Goal: Task Accomplishment & Management: Manage account settings

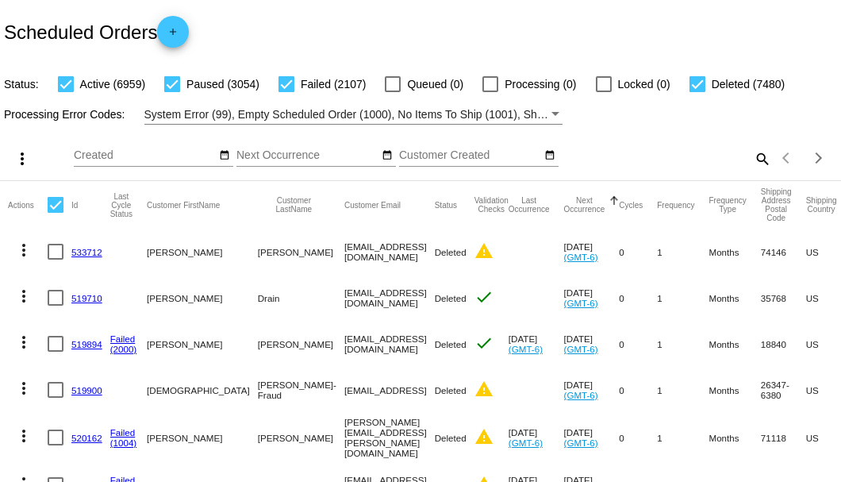
click at [754, 171] on mat-icon "search" at bounding box center [761, 158] width 19 height 25
click at [754, 162] on input "Search" at bounding box center [666, 155] width 209 height 13
paste input "962267"
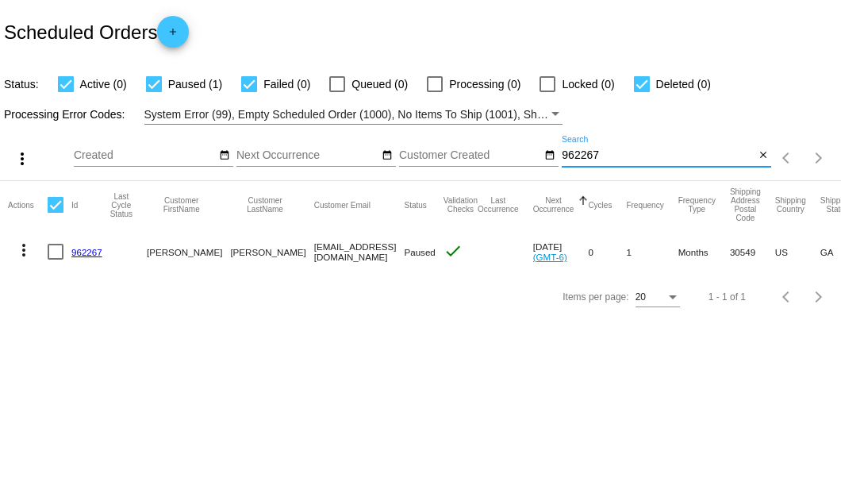
type input "962267"
click at [55, 252] on div at bounding box center [56, 252] width 16 height 16
click at [55, 259] on input "checkbox" at bounding box center [55, 259] width 1 height 1
checkbox input "true"
click at [29, 246] on mat-icon "more_vert" at bounding box center [23, 249] width 19 height 19
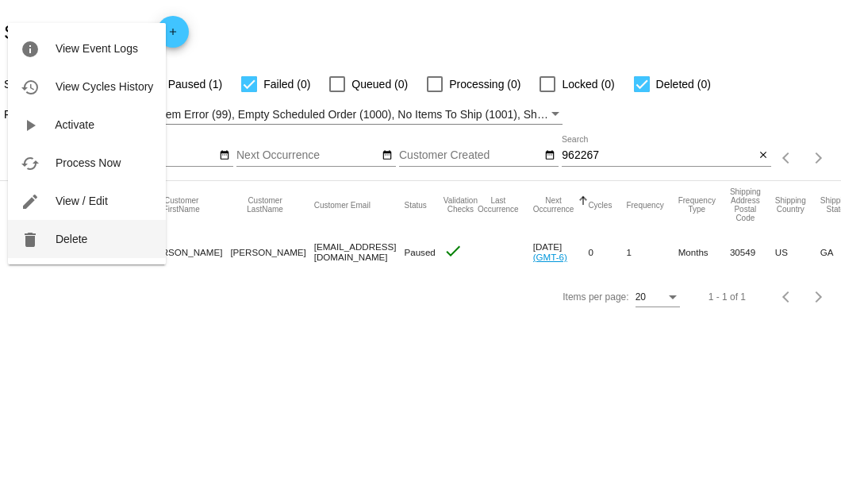
click at [67, 244] on button "delete Delete" at bounding box center [87, 239] width 158 height 38
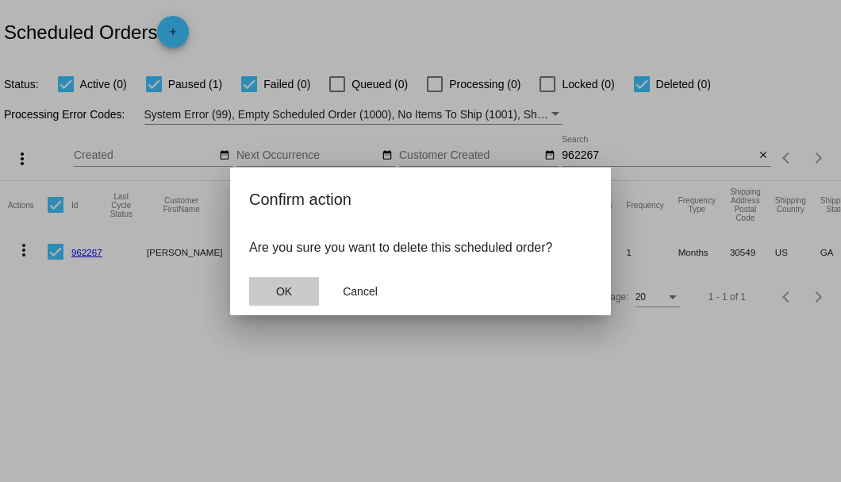
click at [284, 284] on button "OK" at bounding box center [284, 291] width 70 height 29
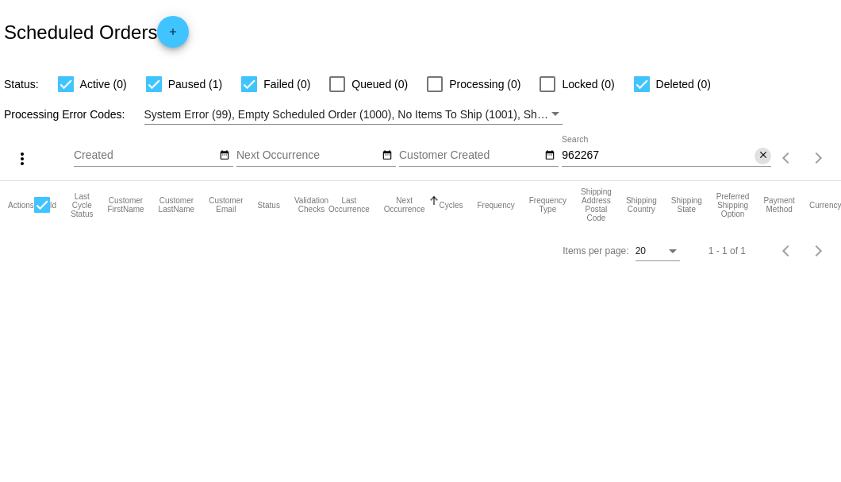
click at [768, 152] on button "close" at bounding box center [762, 156] width 17 height 17
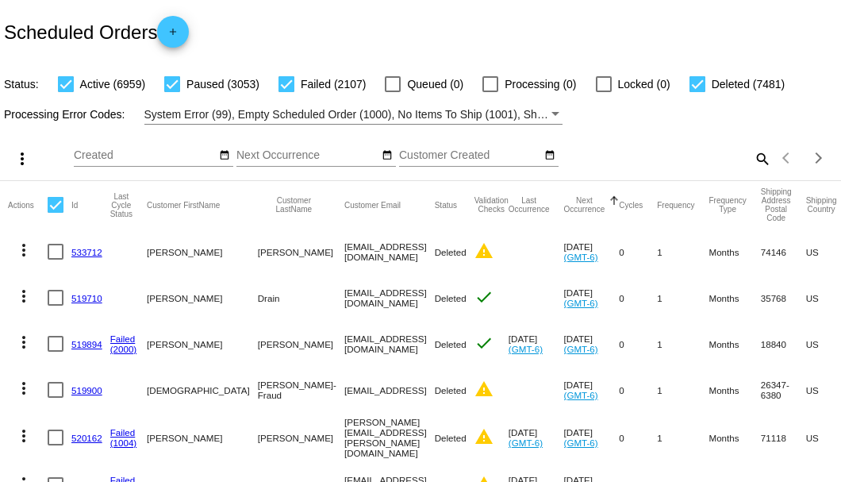
click at [753, 171] on mat-icon "search" at bounding box center [761, 158] width 19 height 25
click at [753, 162] on input "Search" at bounding box center [666, 155] width 209 height 13
paste input "983459"
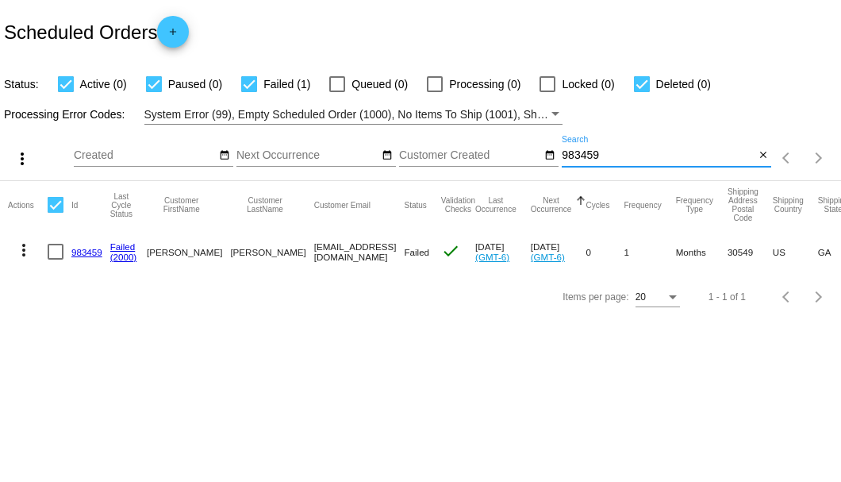
type input "983459"
click at [76, 251] on link "983459" at bounding box center [86, 252] width 31 height 10
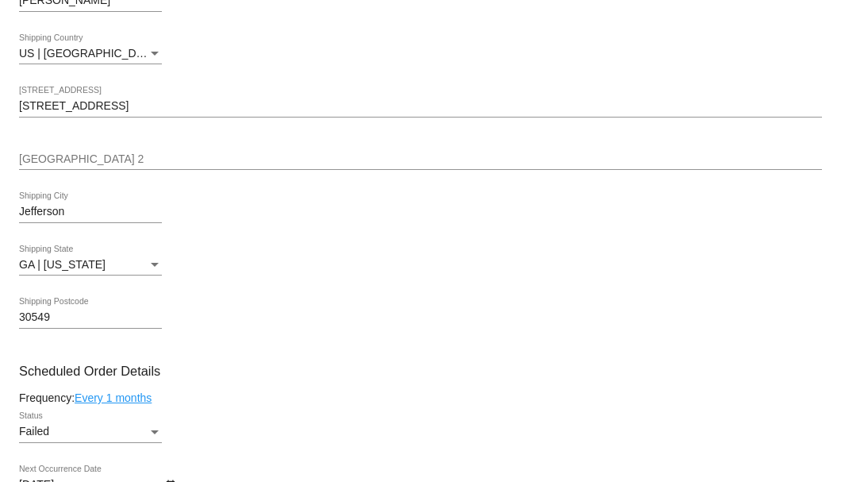
scroll to position [846, 0]
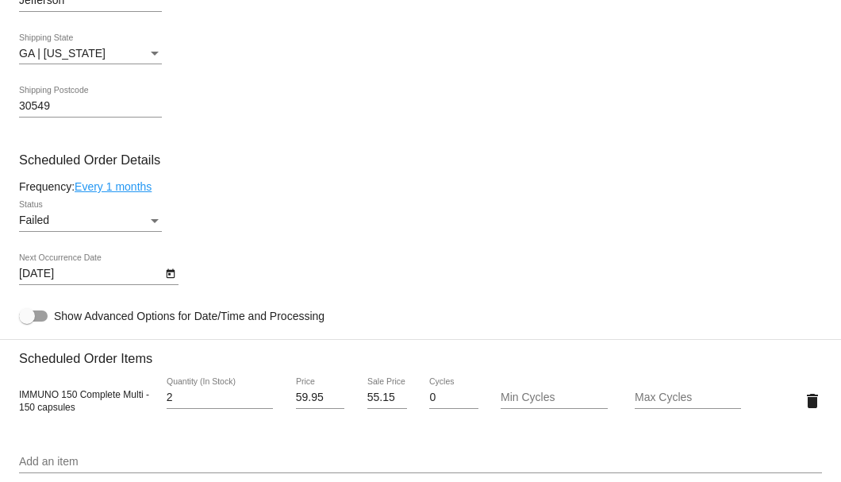
click at [111, 222] on div "Failed" at bounding box center [83, 220] width 129 height 13
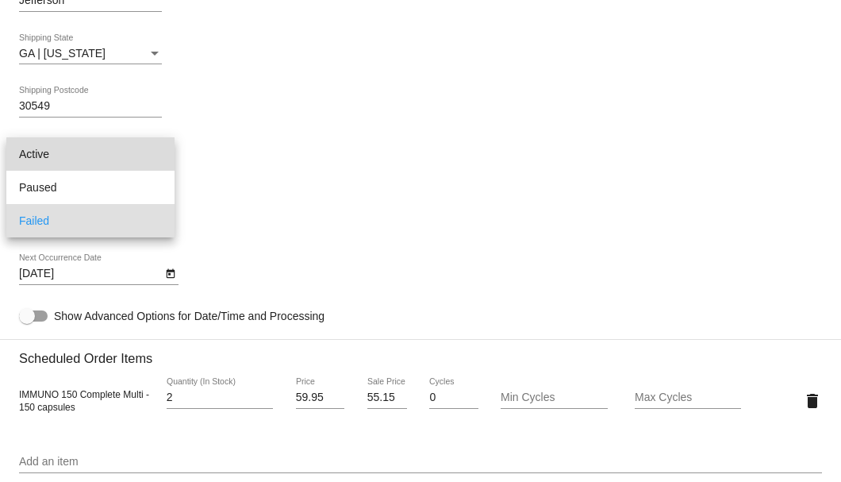
click at [115, 152] on span "Active" at bounding box center [90, 153] width 143 height 33
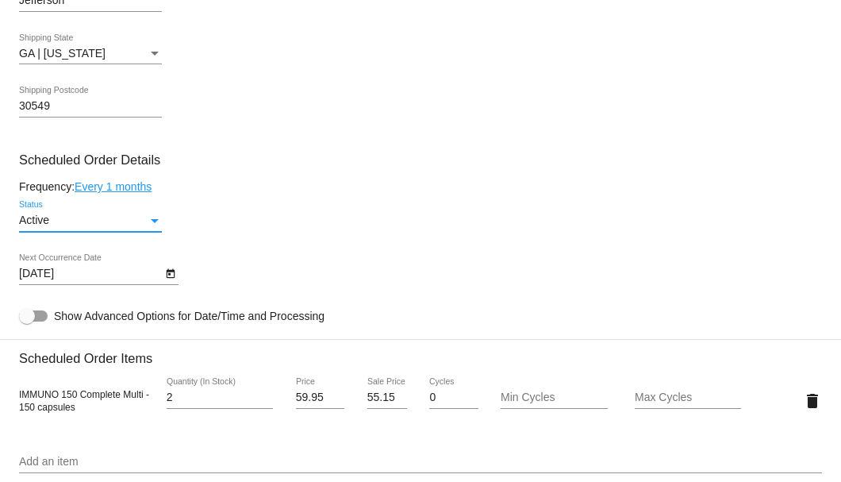
click at [168, 276] on icon "Open calendar" at bounding box center [170, 273] width 11 height 19
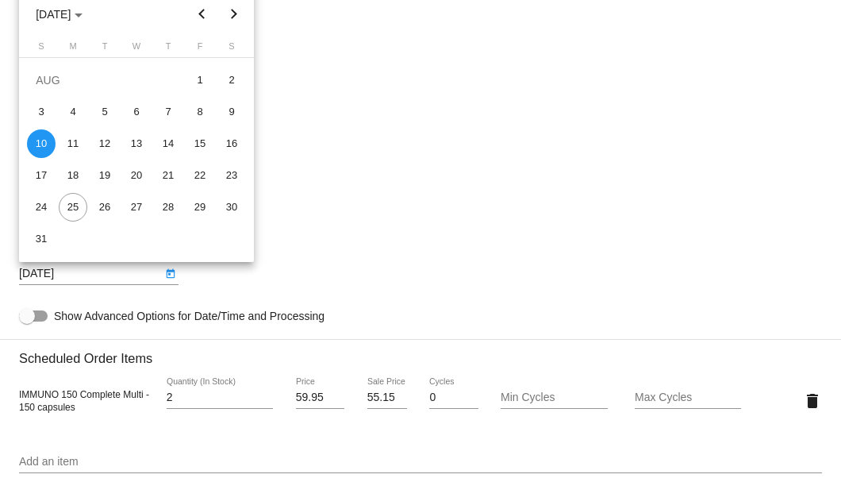
click at [232, 15] on button "Next month" at bounding box center [234, 14] width 32 height 32
click at [140, 146] on div "10" at bounding box center [136, 143] width 29 height 29
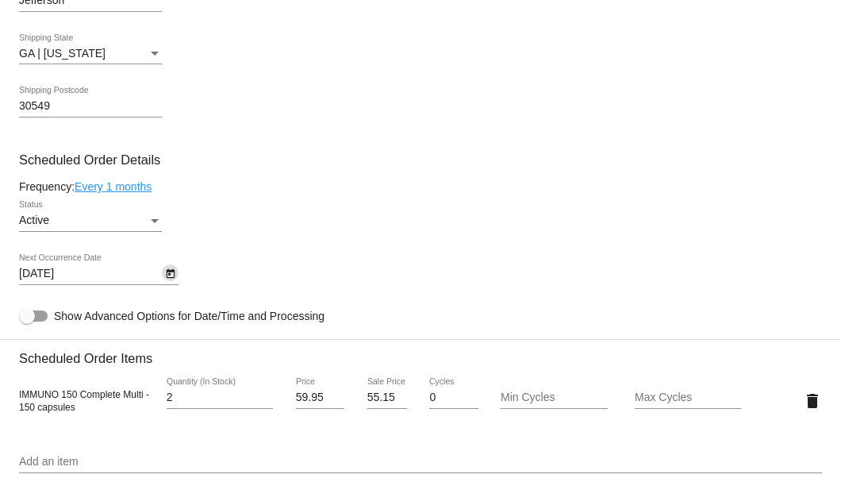
click at [170, 278] on icon "Open calendar" at bounding box center [170, 274] width 9 height 10
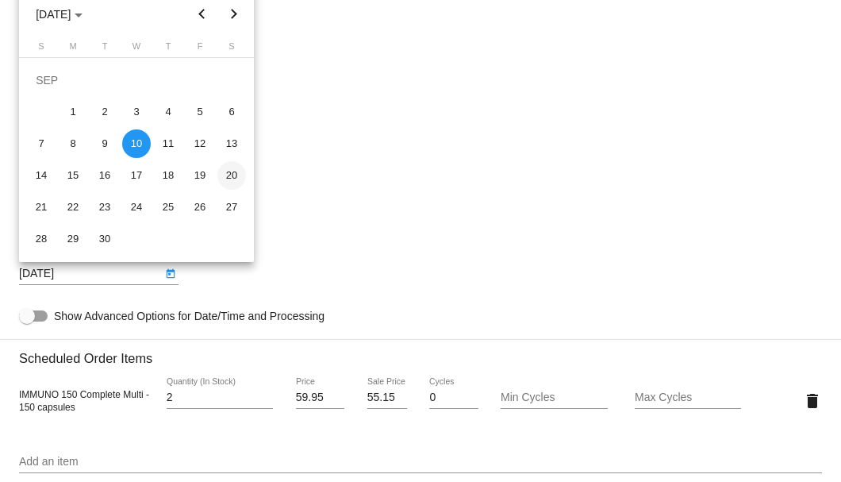
click at [232, 174] on div "20" at bounding box center [231, 175] width 29 height 29
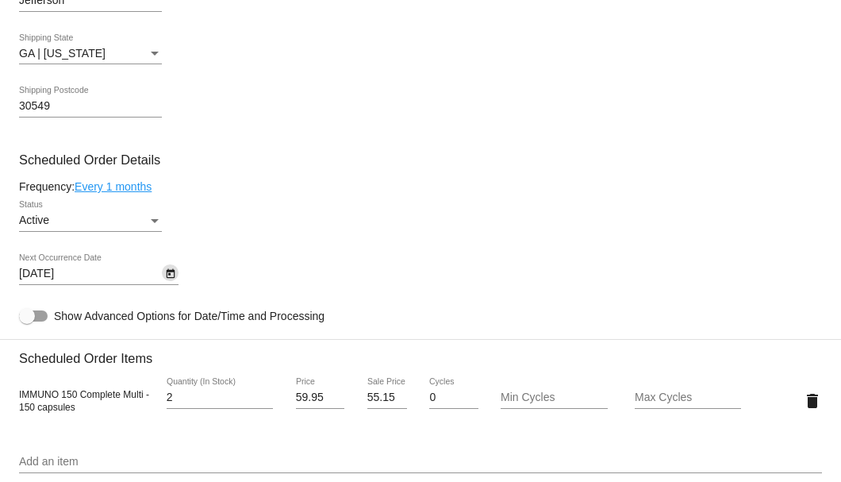
click at [176, 267] on button "Open calendar" at bounding box center [170, 272] width 17 height 17
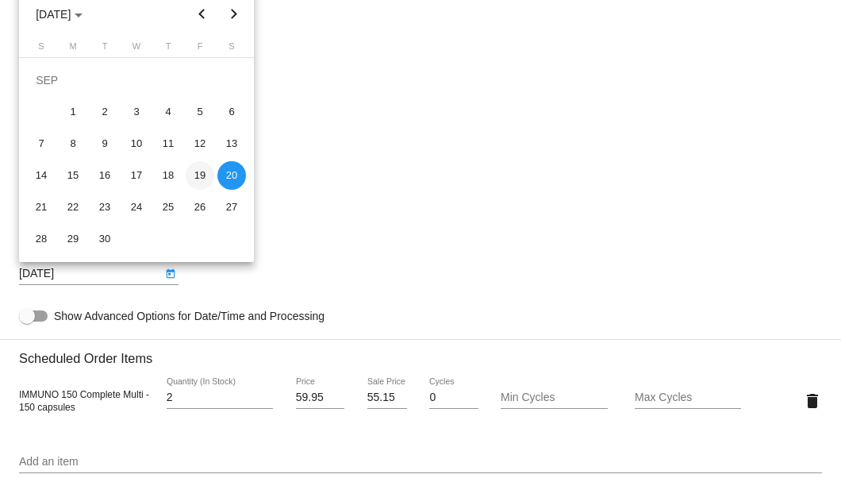
click at [201, 172] on div "19" at bounding box center [200, 175] width 29 height 29
type input "9/19/2025"
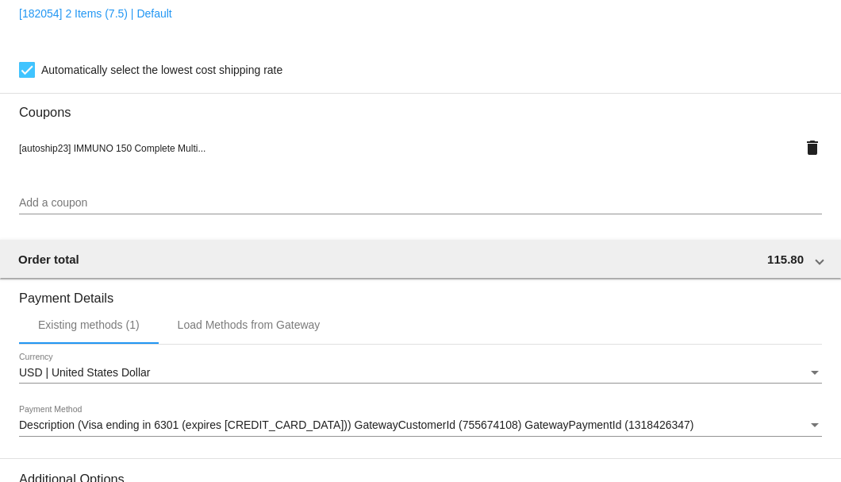
scroll to position [1575, 0]
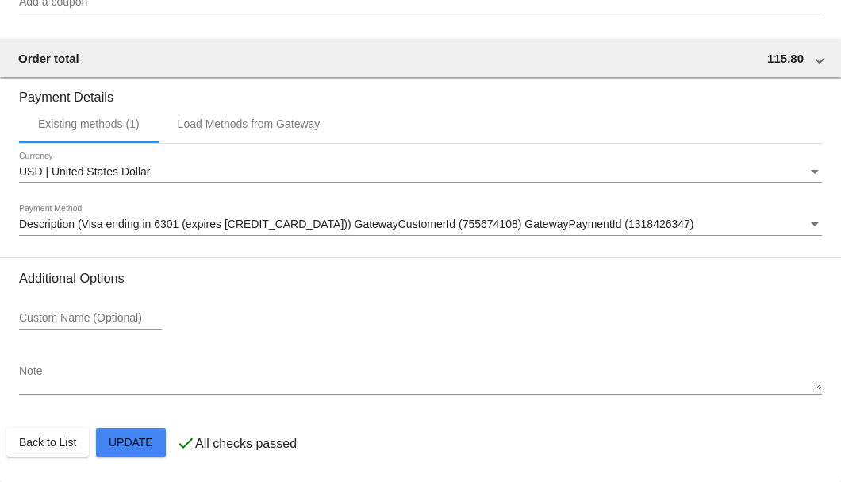
click at [153, 233] on div "Description (Visa ending in 6301 (expires 04/29)) GatewayCustomerId (755674108)…" at bounding box center [420, 220] width 803 height 31
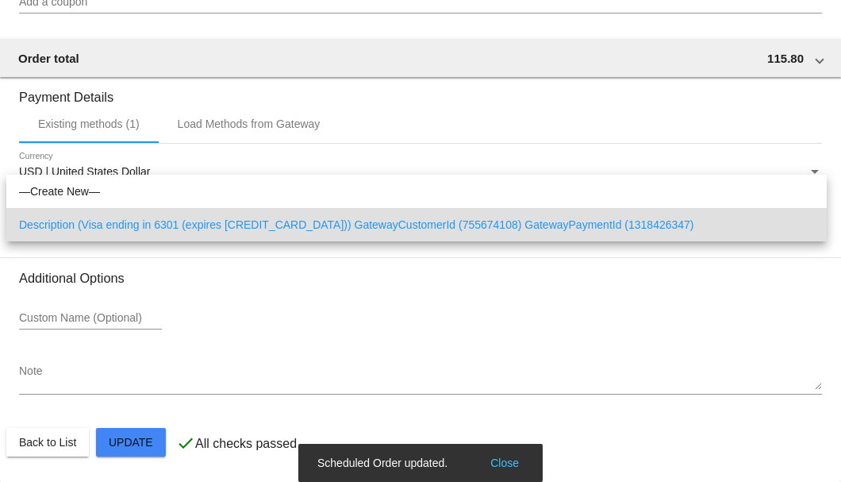
click at [123, 448] on div at bounding box center [420, 241] width 841 height 482
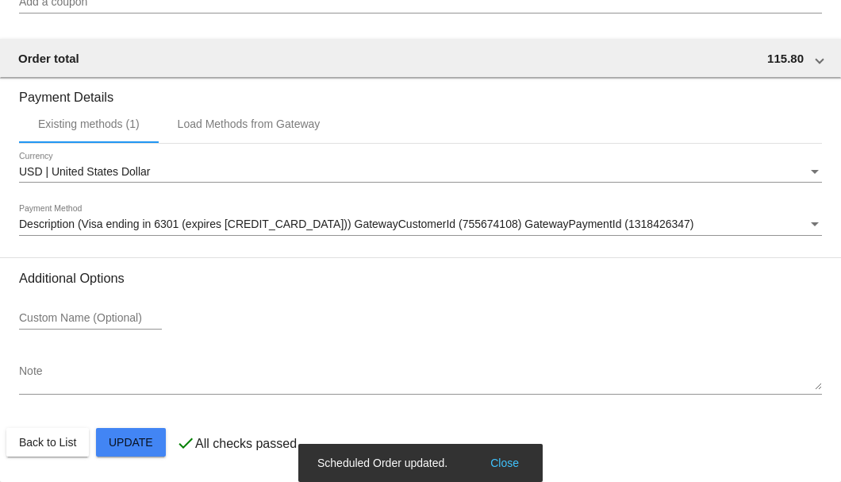
click at [193, 396] on div "Note" at bounding box center [420, 379] width 803 height 57
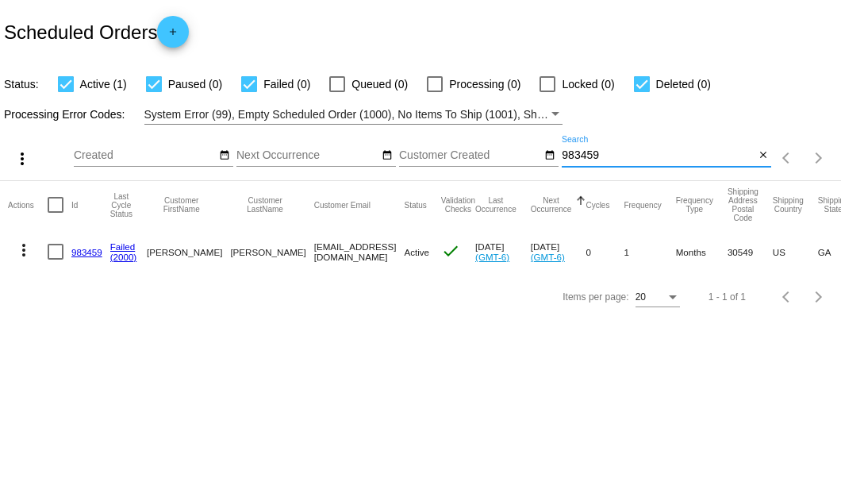
click at [597, 157] on input "983459" at bounding box center [658, 155] width 193 height 13
click at [583, 153] on input "986716" at bounding box center [658, 155] width 193 height 13
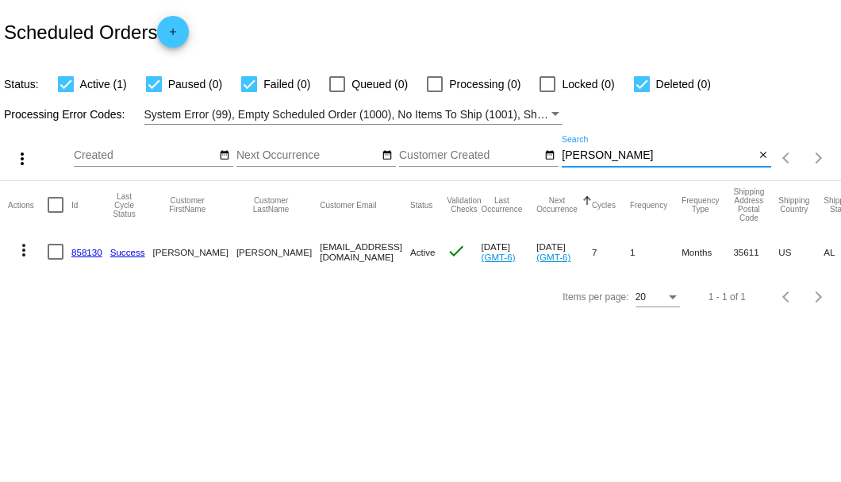
type input "[PERSON_NAME]"
click at [84, 249] on link "858130" at bounding box center [86, 252] width 31 height 10
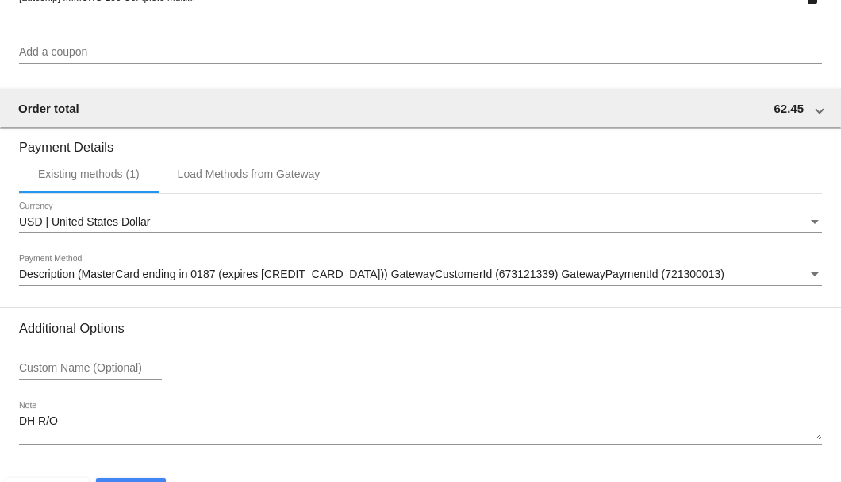
scroll to position [1531, 0]
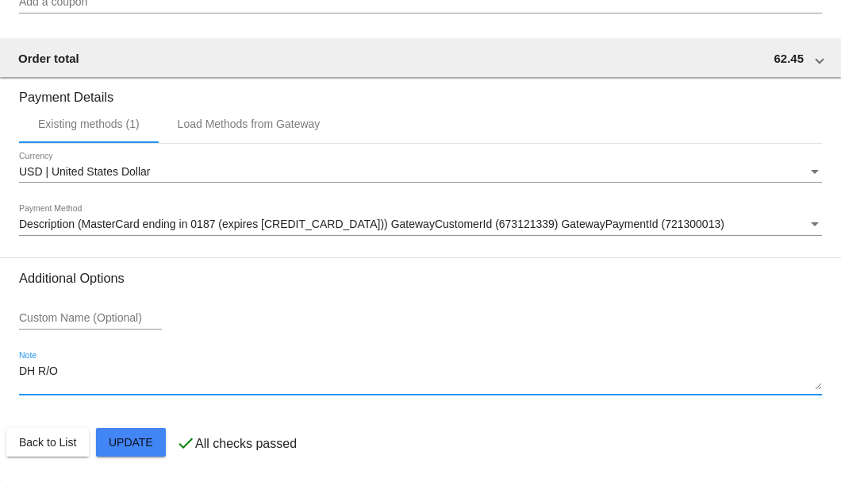
click at [169, 385] on textarea "DH R/O" at bounding box center [420, 377] width 803 height 25
click at [91, 374] on textarea "DH R/O" at bounding box center [420, 377] width 803 height 25
type textarea "D"
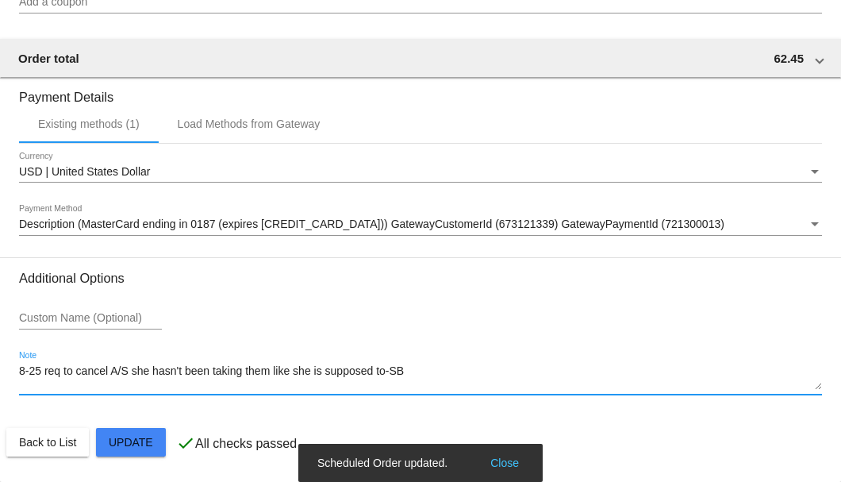
type textarea "8-25 req to cancel A/S she hasn't been taking them like she is supposed to-SB"
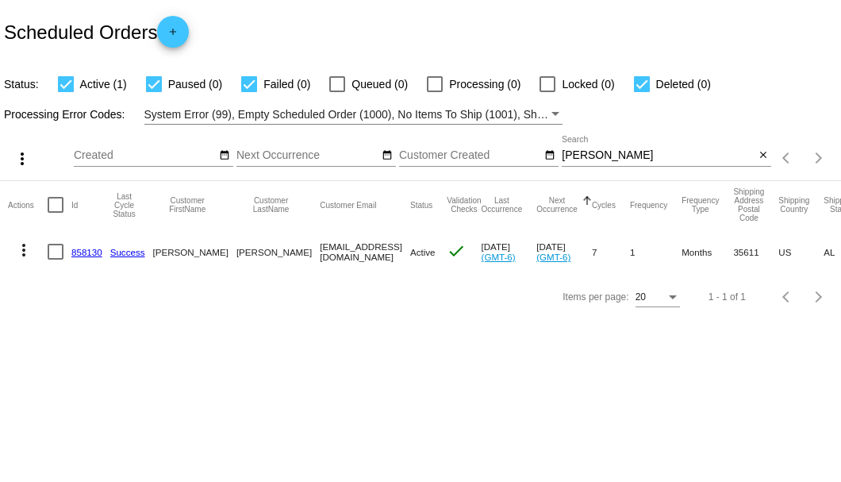
click at [41, 252] on mat-cell "more_vert" at bounding box center [28, 251] width 40 height 46
click at [52, 252] on div at bounding box center [56, 252] width 16 height 16
click at [55, 259] on input "checkbox" at bounding box center [55, 259] width 1 height 1
checkbox input "true"
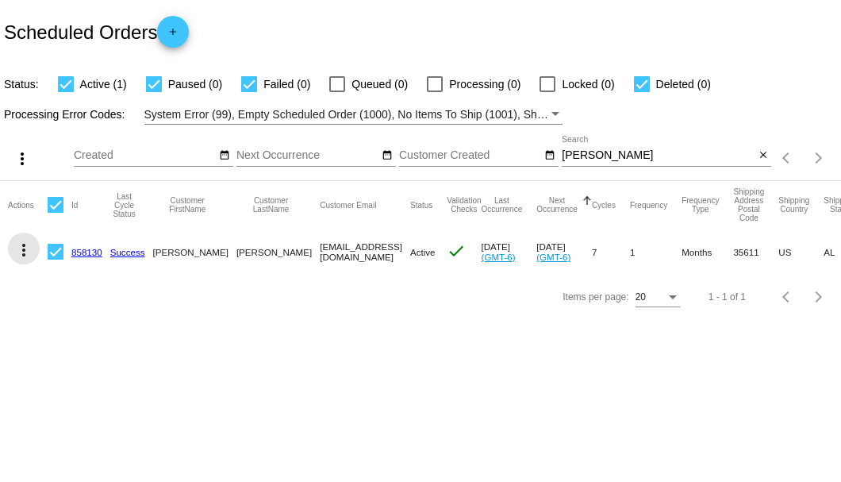
click at [29, 252] on mat-icon "more_vert" at bounding box center [23, 249] width 19 height 19
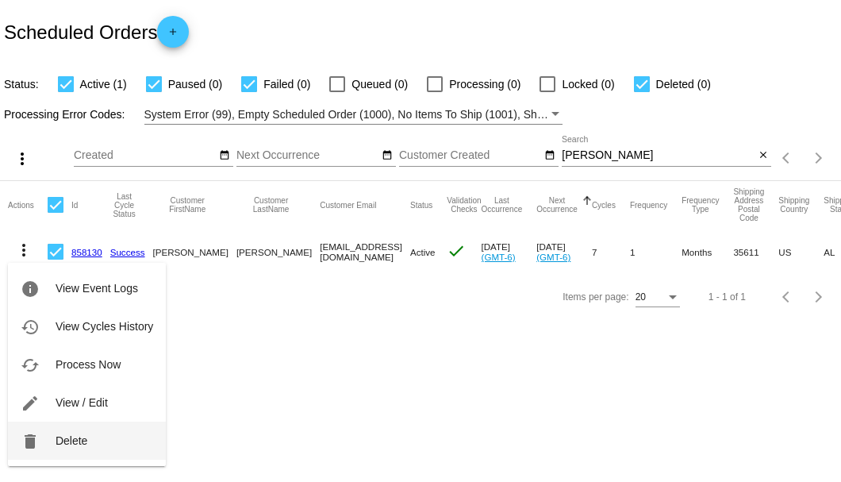
click at [58, 436] on span "Delete" at bounding box center [72, 440] width 32 height 13
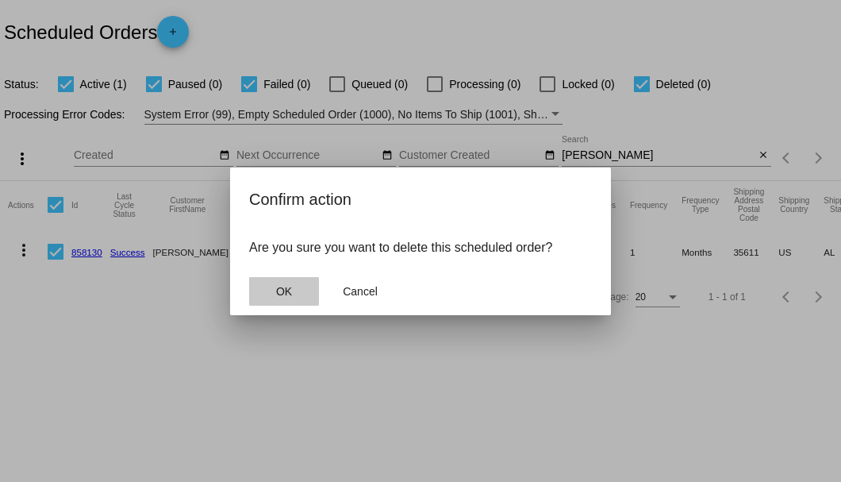
click at [300, 290] on button "OK" at bounding box center [284, 291] width 70 height 29
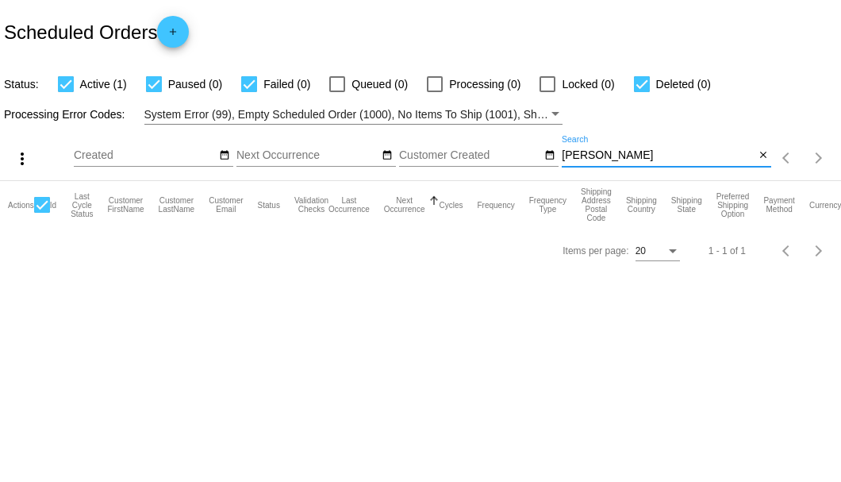
click at [628, 155] on input "[PERSON_NAME]" at bounding box center [658, 155] width 193 height 13
type input "[PERSON_NAME]"
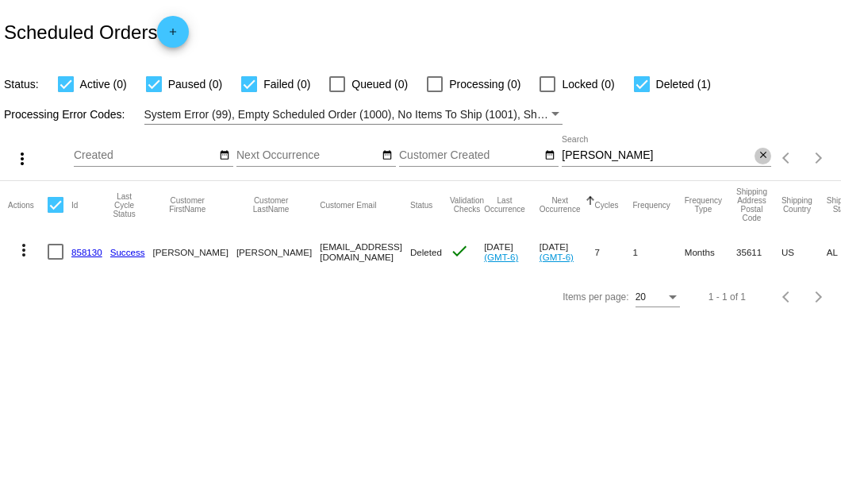
click at [761, 158] on mat-icon "close" at bounding box center [763, 155] width 11 height 13
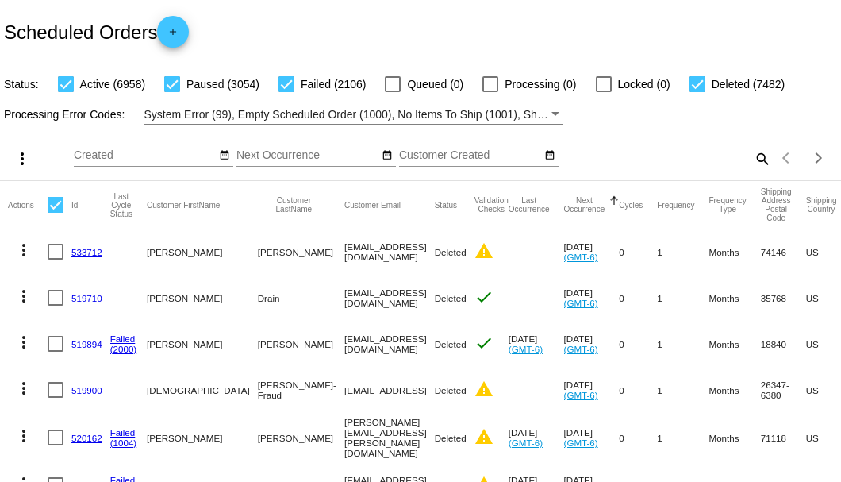
click at [752, 171] on mat-icon "search" at bounding box center [761, 158] width 19 height 25
click at [752, 162] on input "Search" at bounding box center [666, 155] width 209 height 13
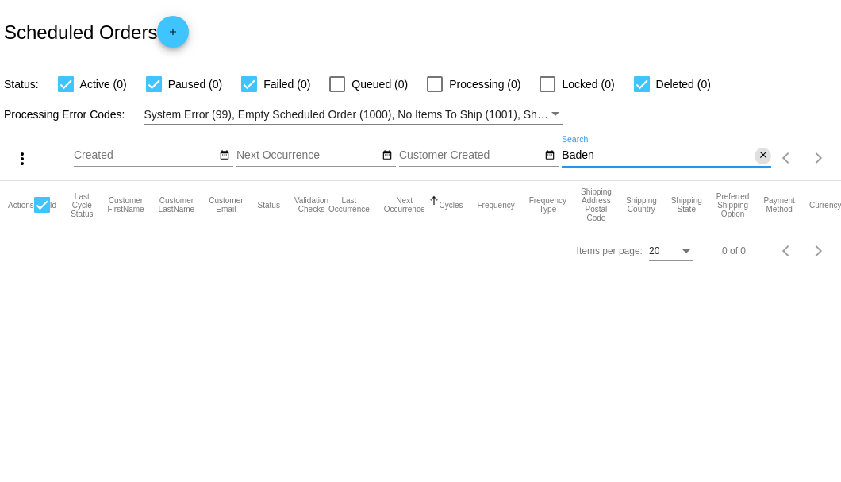
type input "Baden"
click at [766, 157] on mat-icon "close" at bounding box center [763, 155] width 11 height 13
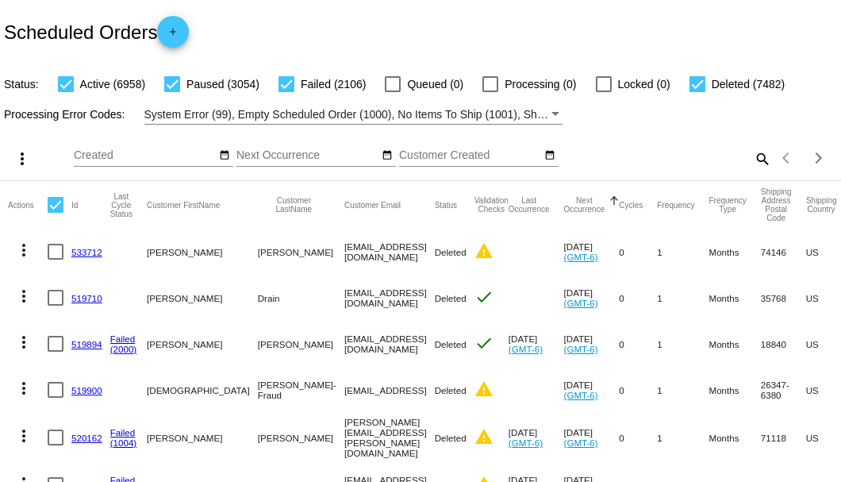
click at [757, 171] on mat-icon "search" at bounding box center [761, 158] width 19 height 25
click at [757, 162] on input "Search" at bounding box center [666, 155] width 209 height 13
paste input "terrebaden@roadrunner.com"
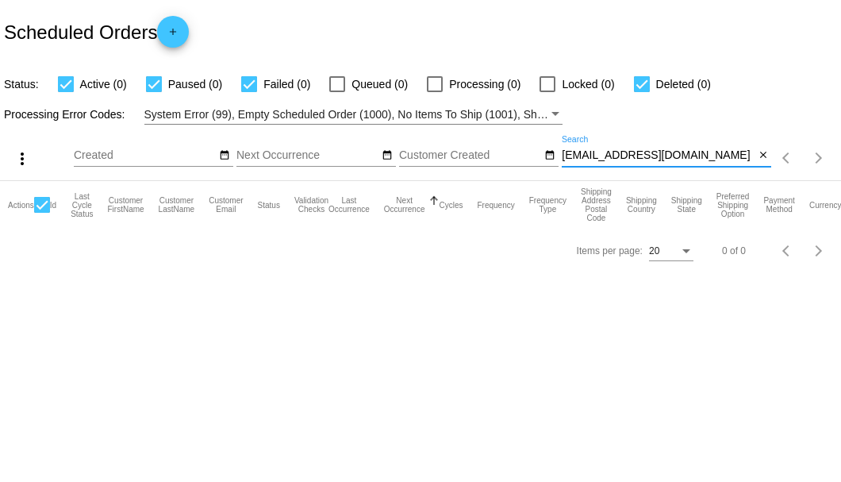
type input "terrebaden@roadrunner.com"
drag, startPoint x: 711, startPoint y: 158, endPoint x: 558, endPoint y: 156, distance: 152.3
click at [558, 156] on div "more_vert Aug Jan Feb Mar Apr 1" at bounding box center [420, 153] width 841 height 56
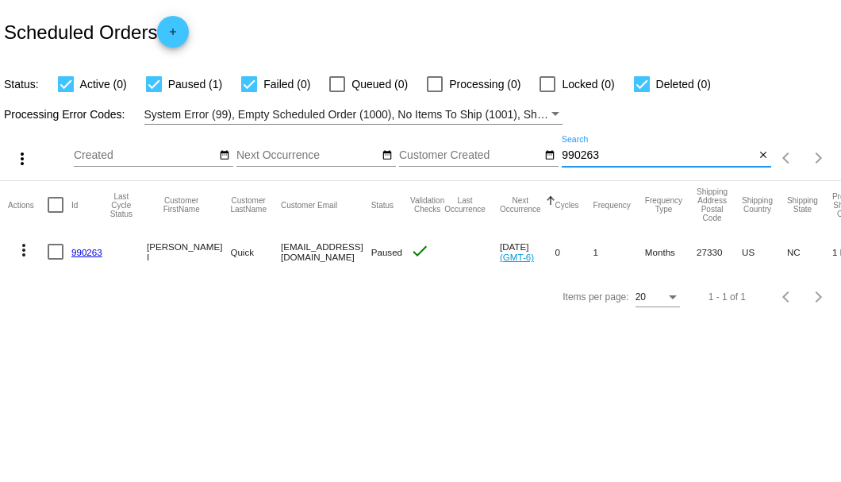
type input "990263"
click at [75, 244] on mat-cell "990263" at bounding box center [90, 251] width 39 height 46
click at [86, 251] on link "990263" at bounding box center [86, 252] width 31 height 10
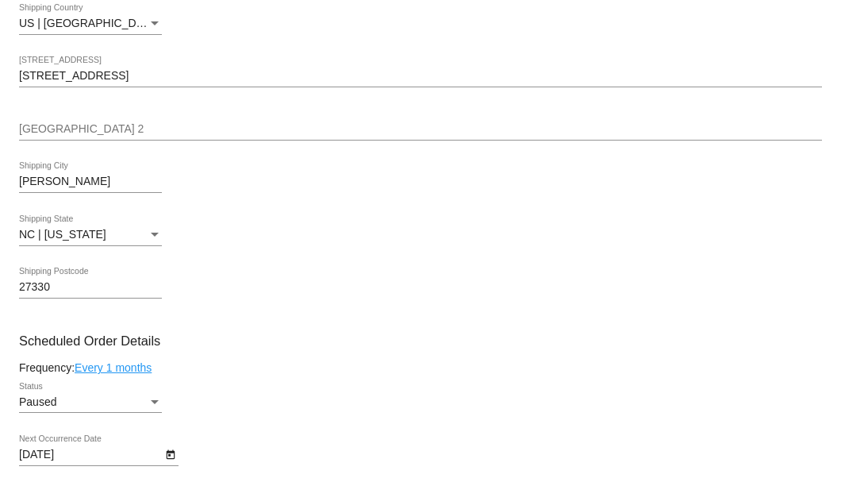
scroll to position [635, 0]
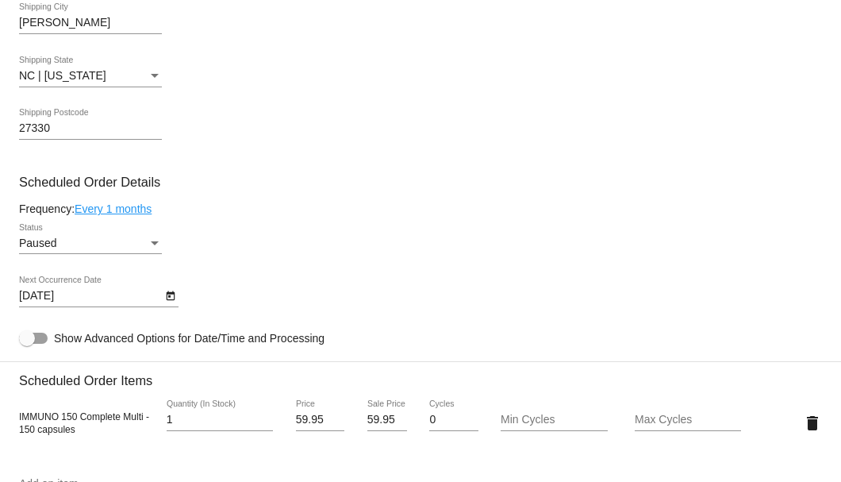
click at [170, 297] on icon "Open calendar" at bounding box center [170, 296] width 9 height 10
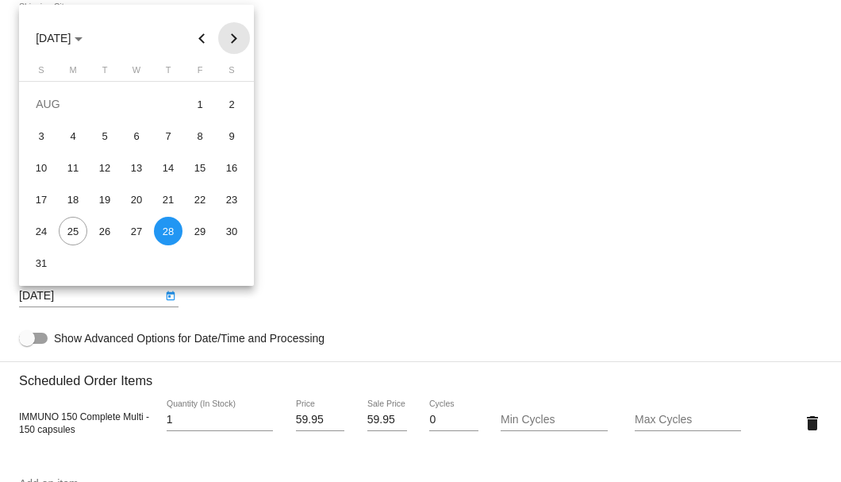
click at [240, 43] on button "Next month" at bounding box center [234, 38] width 32 height 32
click at [74, 201] on div "15" at bounding box center [73, 199] width 29 height 29
type input "9/15/2025"
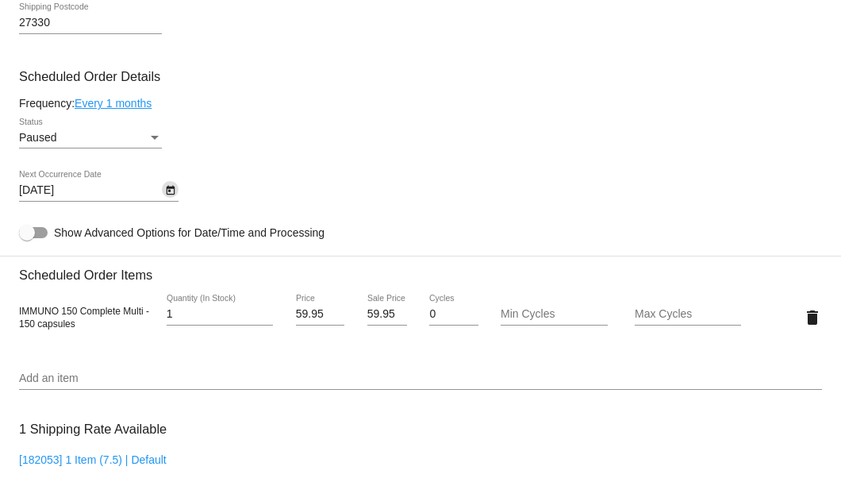
scroll to position [899, 0]
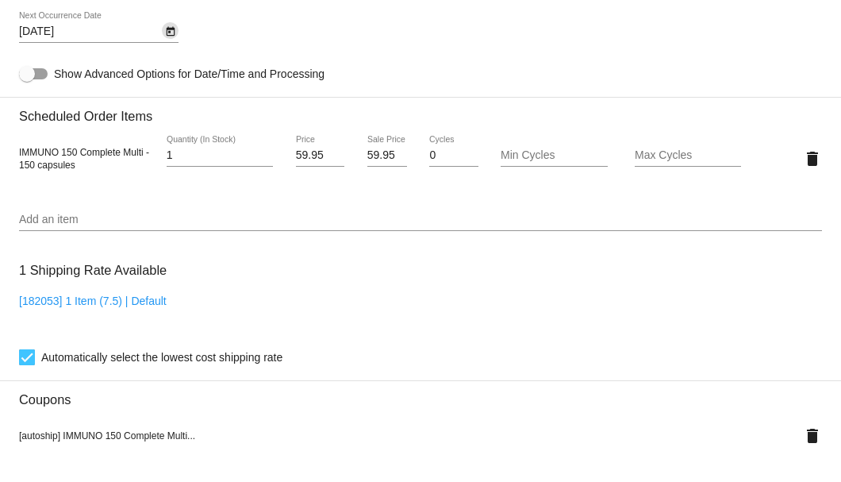
click at [135, 225] on input "Add an item" at bounding box center [420, 219] width 803 height 13
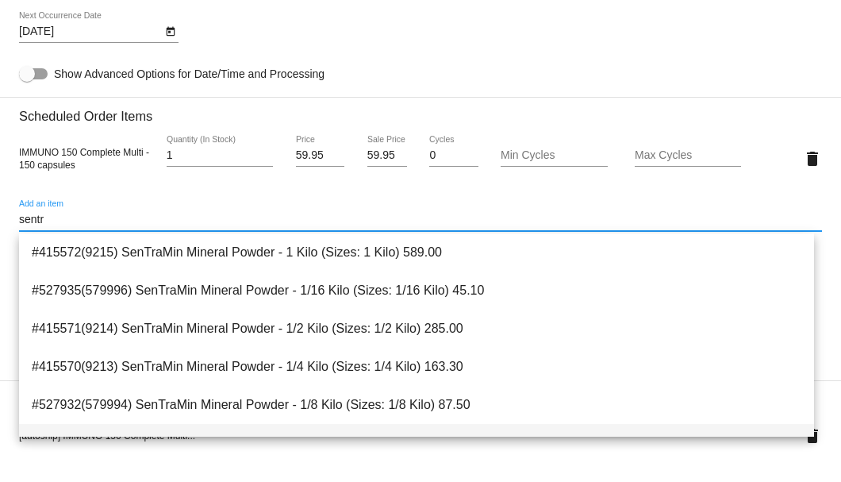
scroll to position [140, 0]
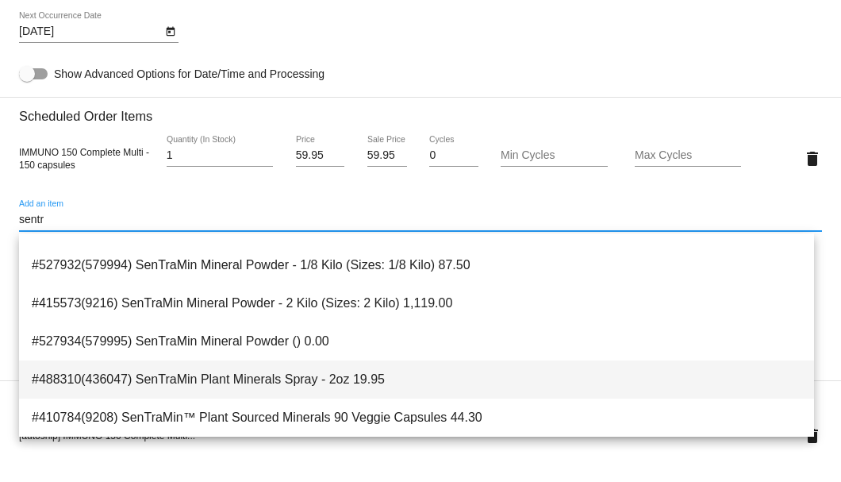
type input "sentr"
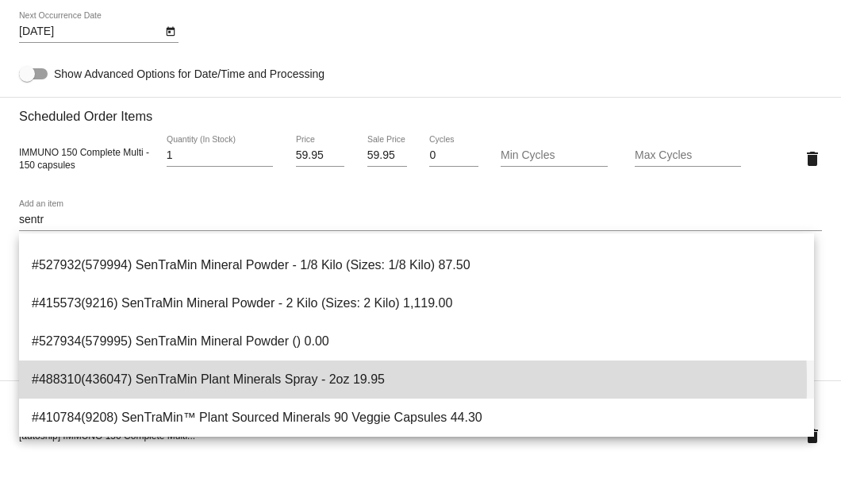
click at [164, 382] on span "#488310(436047) SenTraMin Plant Minerals Spray - 2oz 19.95" at bounding box center [416, 379] width 769 height 38
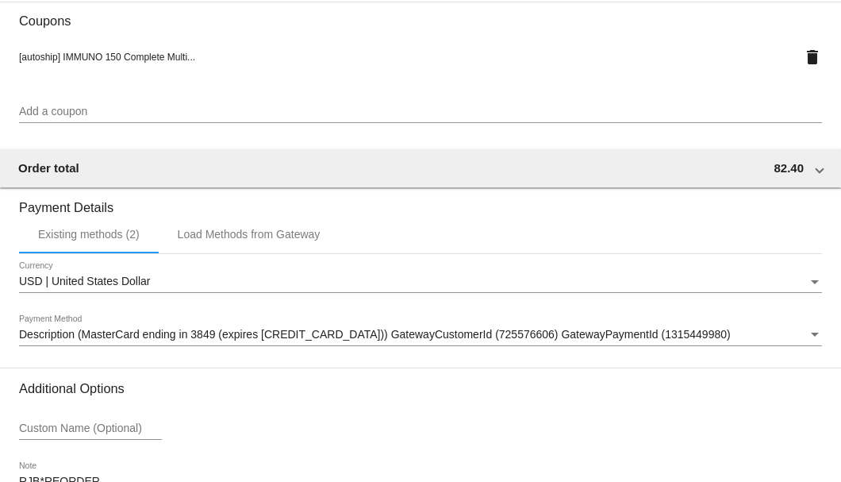
scroll to position [1433, 0]
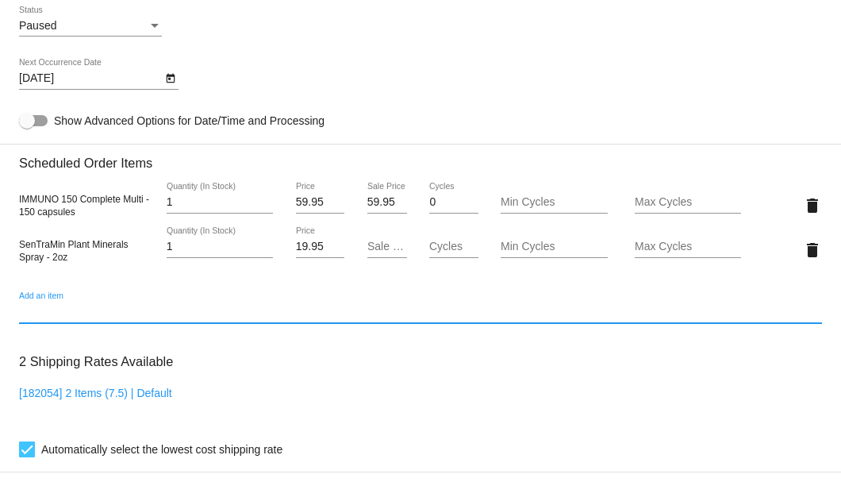
scroll to position [693, 0]
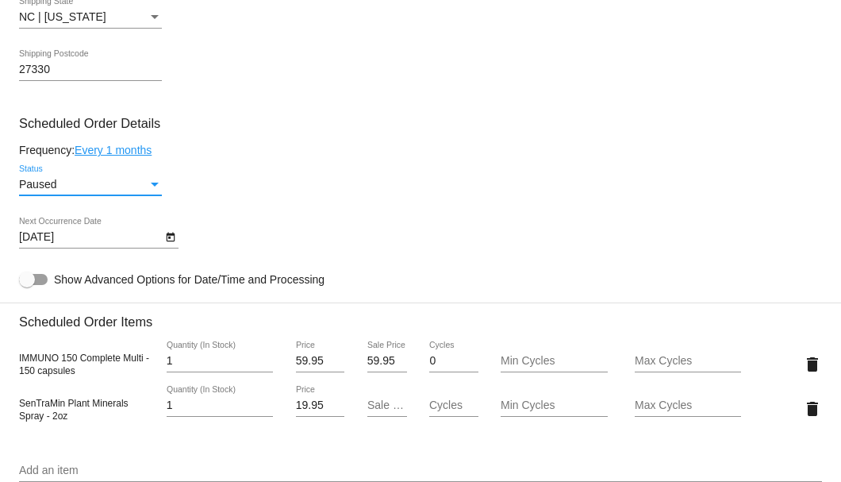
click at [154, 179] on div "Status" at bounding box center [155, 184] width 14 height 13
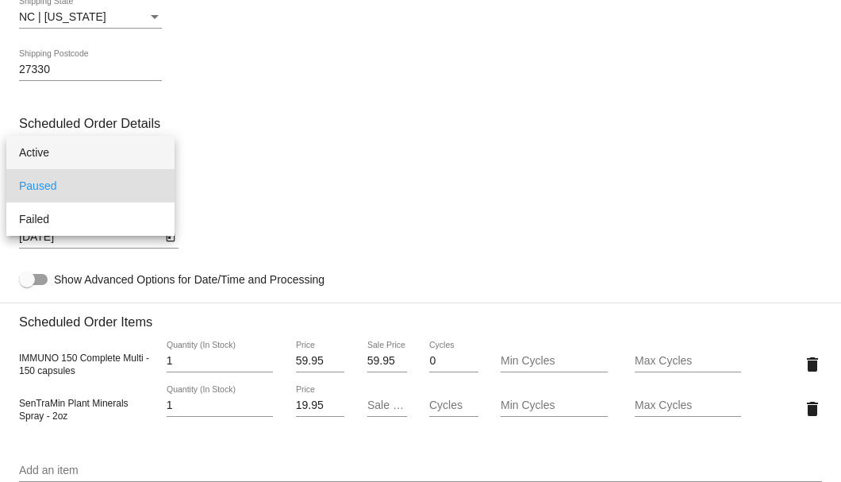
click at [145, 152] on span "Active" at bounding box center [90, 152] width 143 height 33
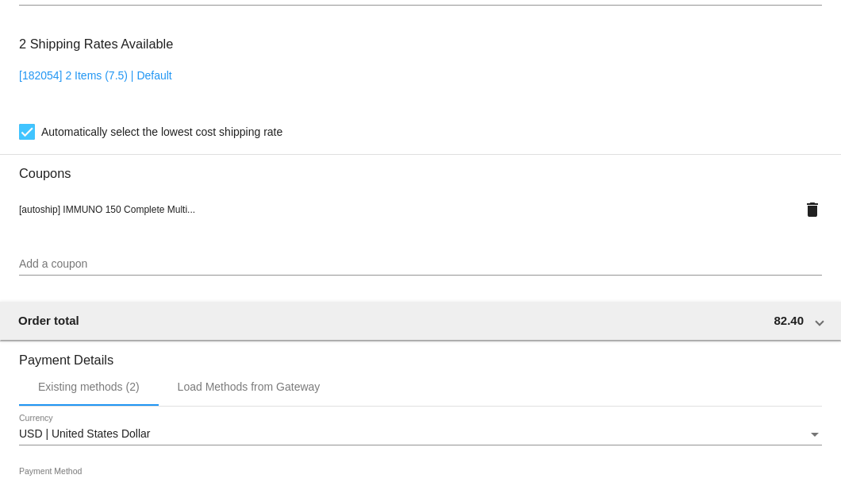
scroll to position [1433, 0]
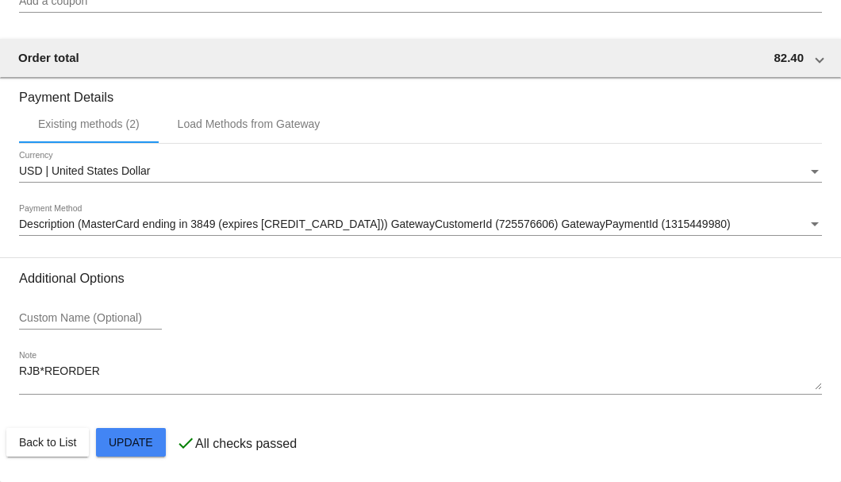
drag, startPoint x: 117, startPoint y: 424, endPoint x: 117, endPoint y: 432, distance: 8.0
click at [117, 425] on mat-card-actions "Back to List Update" at bounding box center [420, 441] width 828 height 41
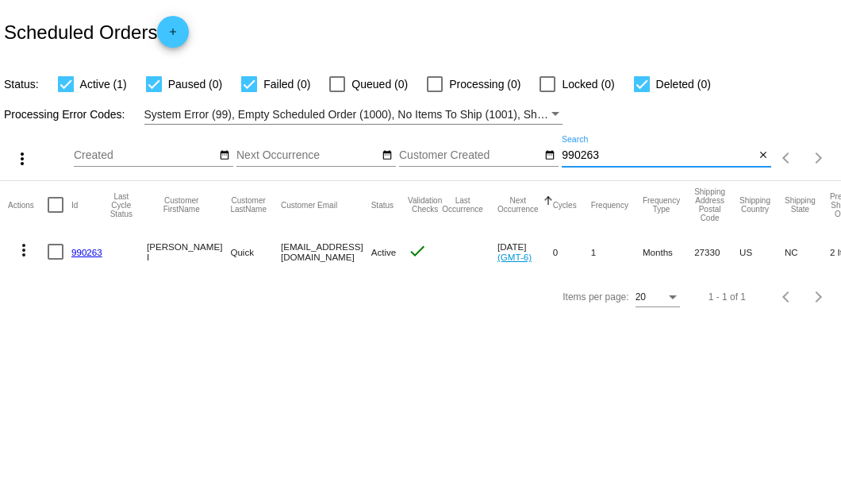
click at [570, 159] on input "990263" at bounding box center [658, 155] width 193 height 13
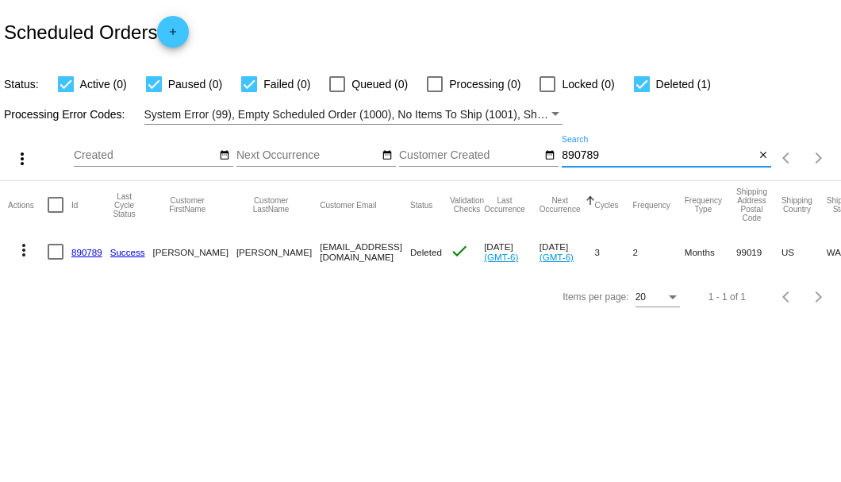
type input "890789"
click at [78, 251] on link "890789" at bounding box center [86, 252] width 31 height 10
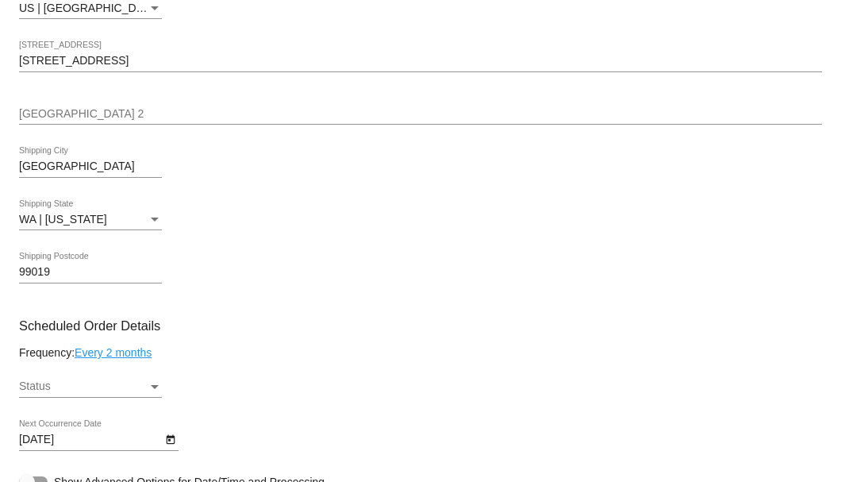
scroll to position [846, 0]
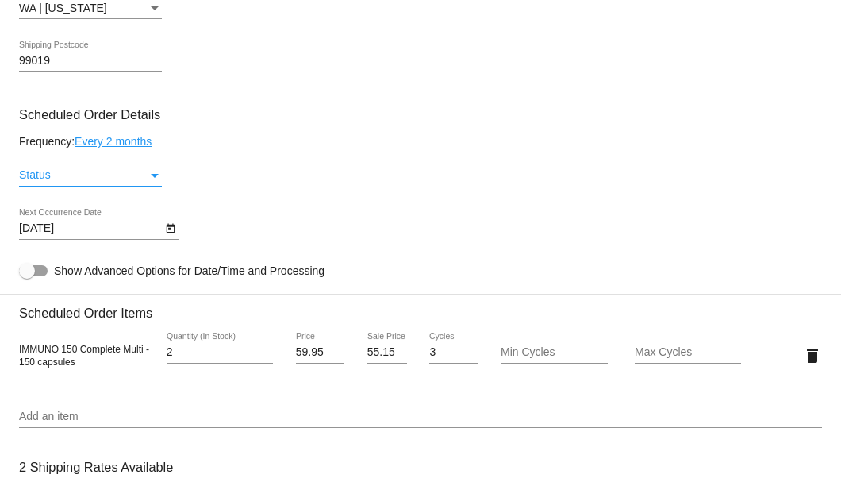
click at [148, 178] on div "Status" at bounding box center [155, 175] width 14 height 13
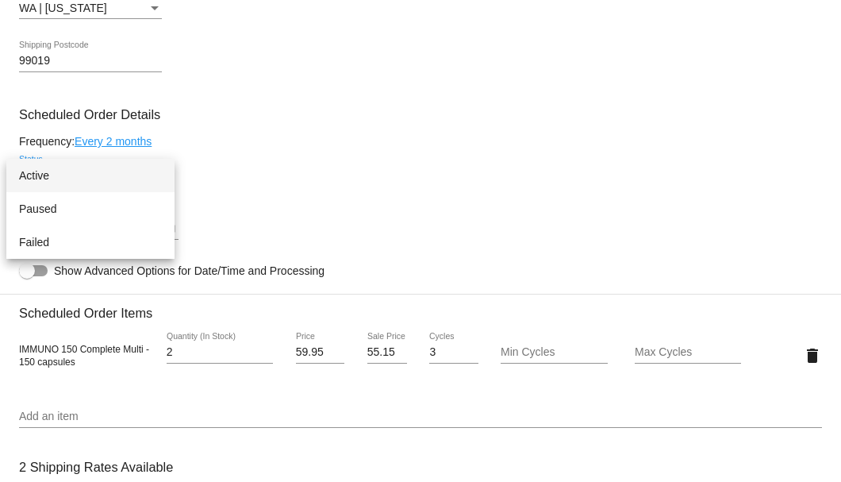
click at [146, 165] on span "Active" at bounding box center [90, 175] width 143 height 33
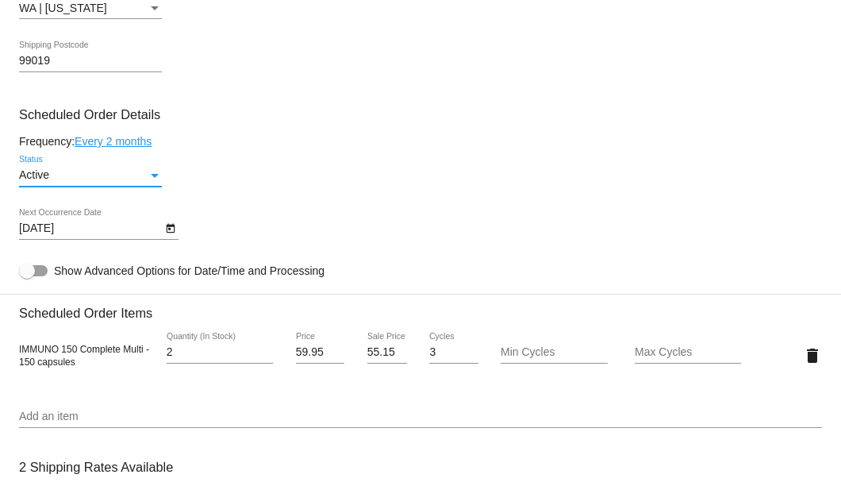
scroll to position [1004, 0]
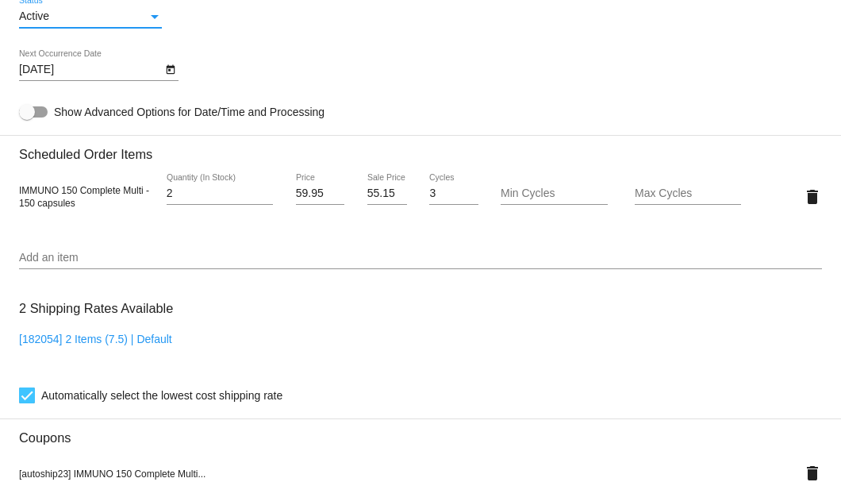
click at [171, 75] on icon "Open calendar" at bounding box center [170, 69] width 11 height 19
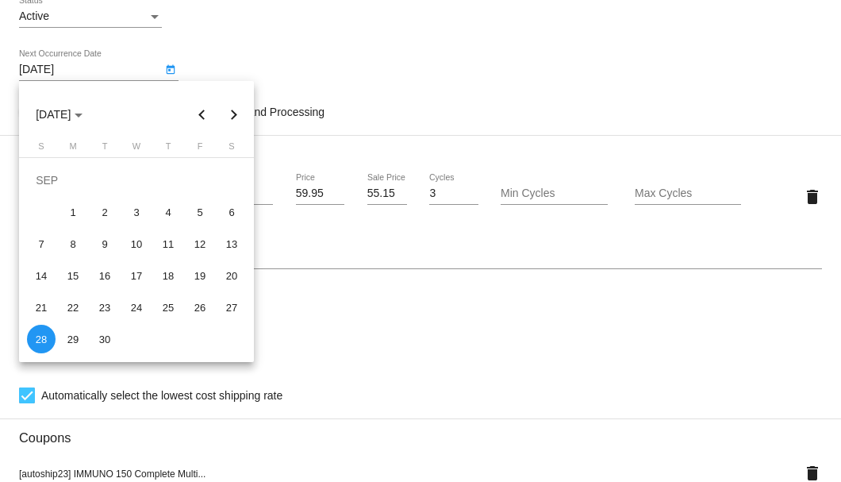
click at [200, 116] on button "Previous month" at bounding box center [202, 114] width 32 height 32
click at [70, 313] on div "25" at bounding box center [73, 307] width 29 height 29
type input "[DATE]"
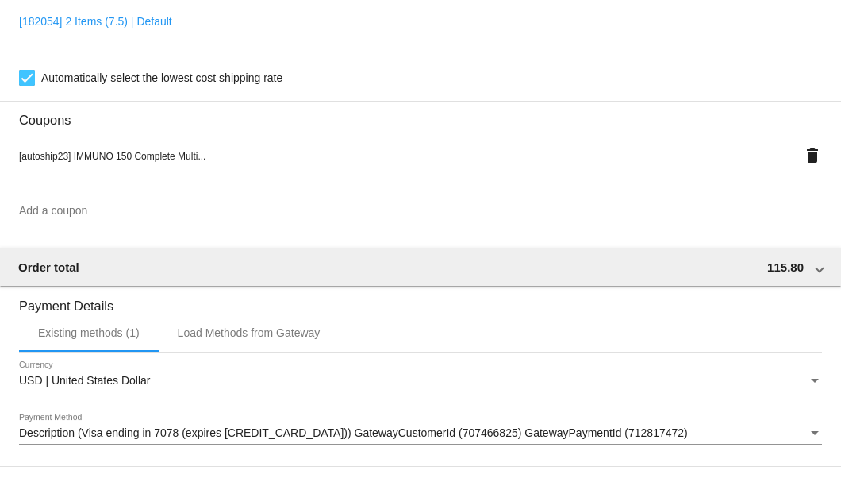
scroll to position [1531, 0]
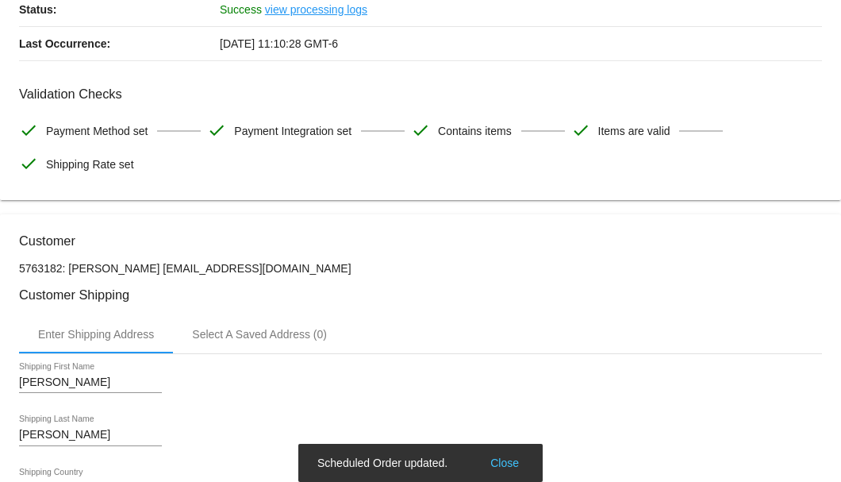
scroll to position [0, 0]
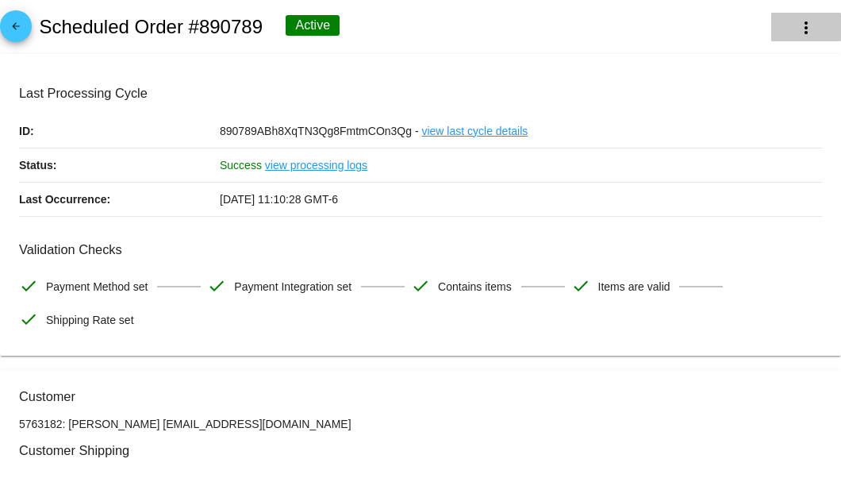
click at [788, 29] on button "more_vert" at bounding box center [806, 27] width 70 height 29
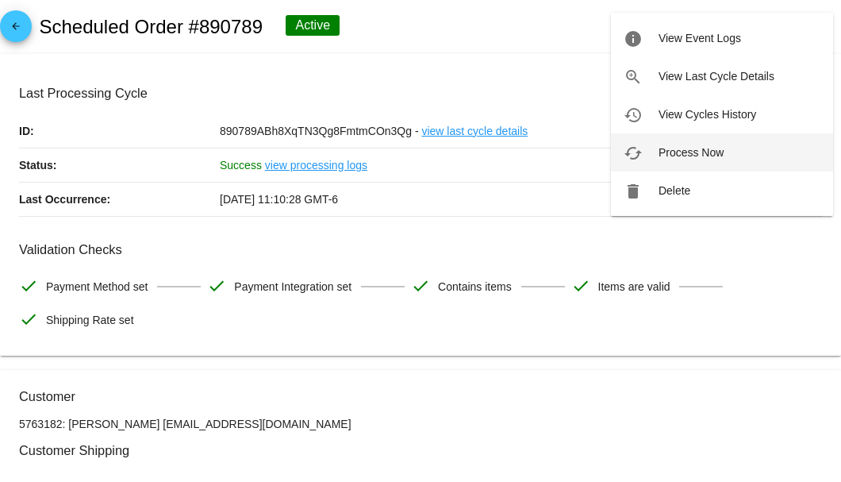
click at [671, 150] on span "Process Now" at bounding box center [690, 152] width 65 height 13
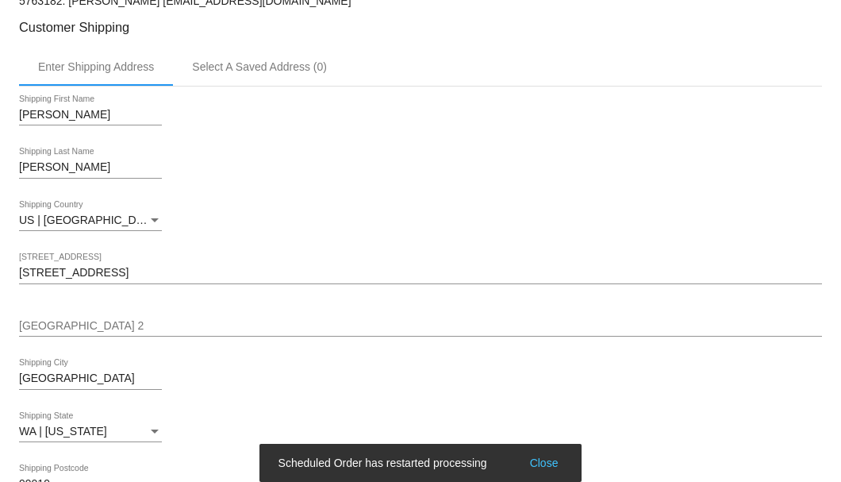
scroll to position [317, 0]
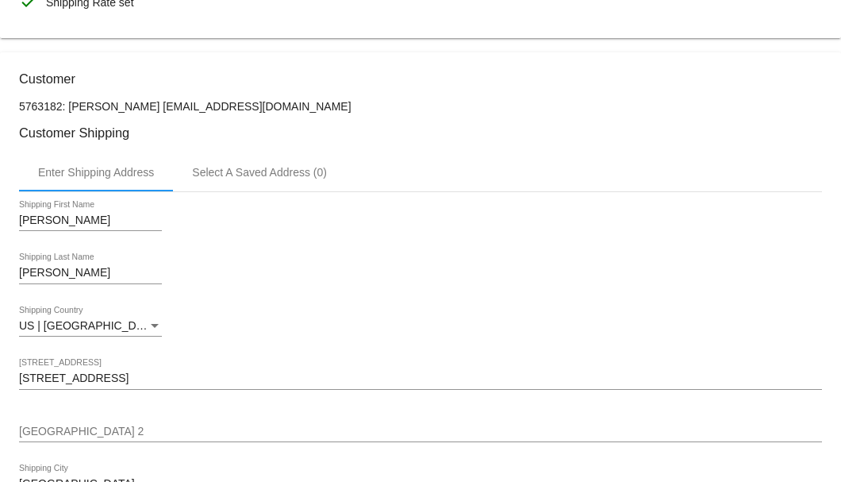
drag, startPoint x: 317, startPoint y: 102, endPoint x: 177, endPoint y: 101, distance: 139.6
click at [177, 101] on p "5763182: [PERSON_NAME] [EMAIL_ADDRESS][DOMAIN_NAME]" at bounding box center [420, 106] width 803 height 13
copy p "[EMAIL_ADDRESS][DOMAIN_NAME]"
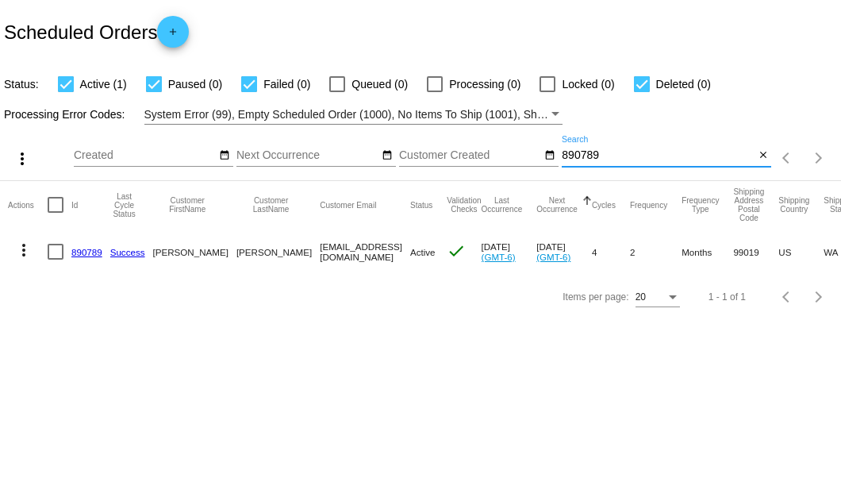
click at [589, 159] on input "890789" at bounding box center [658, 155] width 193 height 13
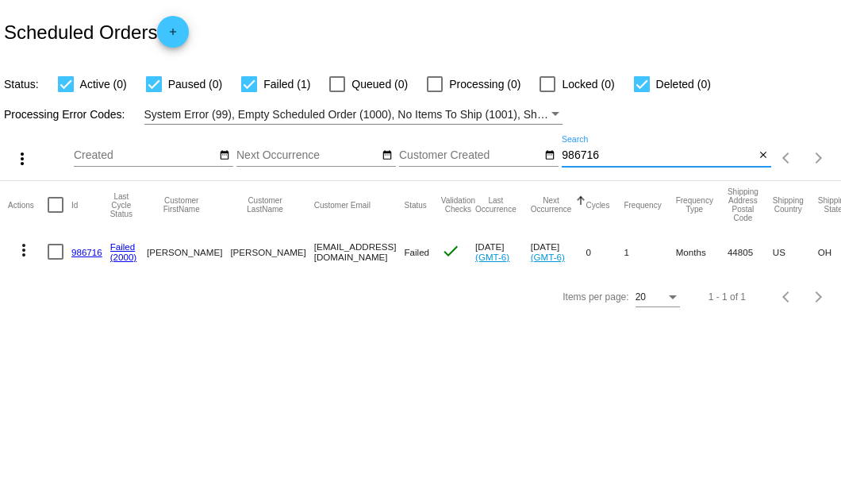
type input "986716"
click at [90, 252] on link "986716" at bounding box center [86, 252] width 31 height 10
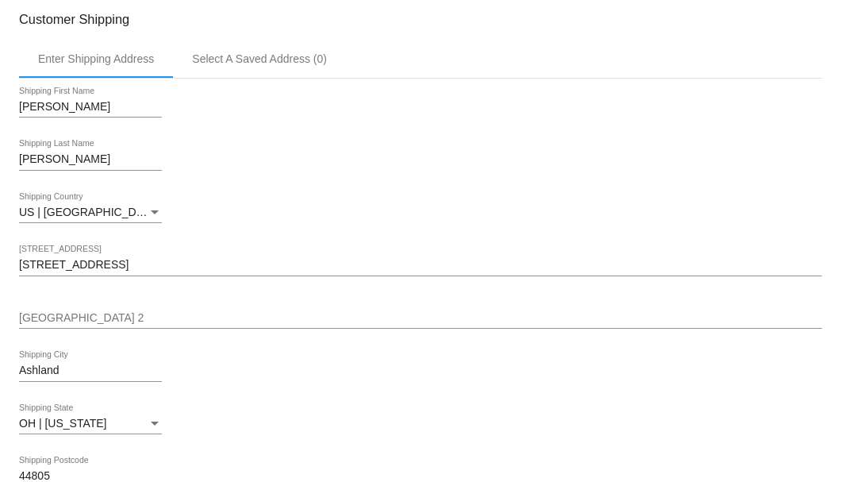
scroll to position [370, 0]
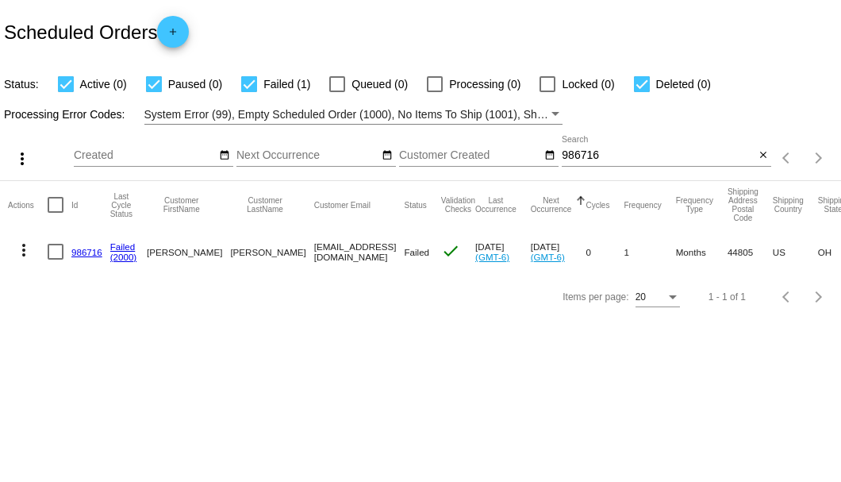
drag, startPoint x: 248, startPoint y: 252, endPoint x: 375, endPoint y: 253, distance: 126.9
click at [375, 253] on mat-cell "[EMAIL_ADDRESS][DOMAIN_NAME]" at bounding box center [359, 251] width 90 height 46
copy mat-cell "[EMAIL_ADDRESS][DOMAIN_NAME]"
click at [84, 247] on link "986716" at bounding box center [86, 252] width 31 height 10
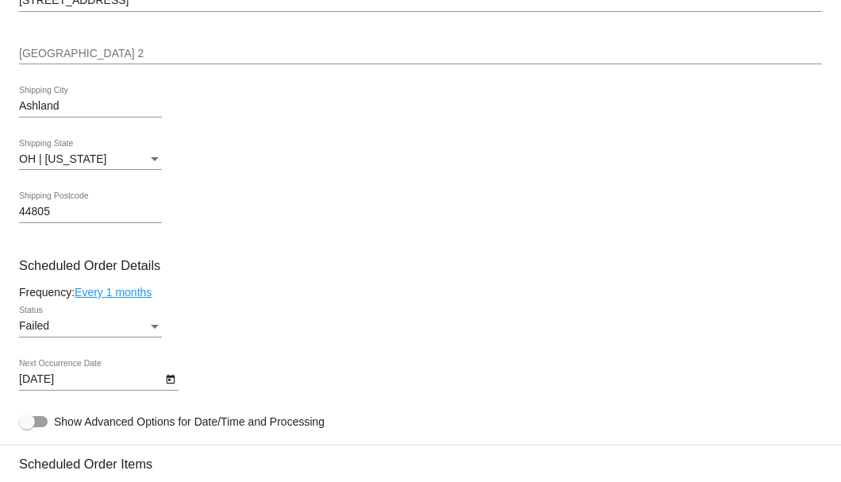
scroll to position [1004, 0]
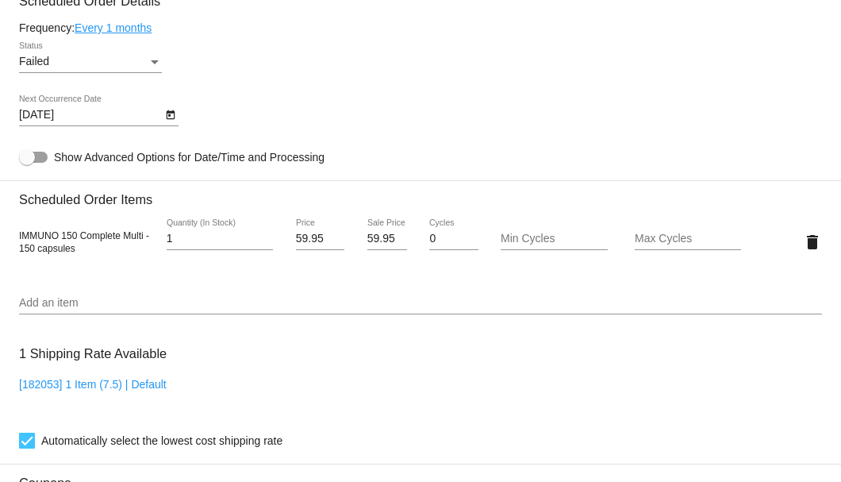
click at [166, 113] on icon "Open calendar" at bounding box center [170, 115] width 9 height 10
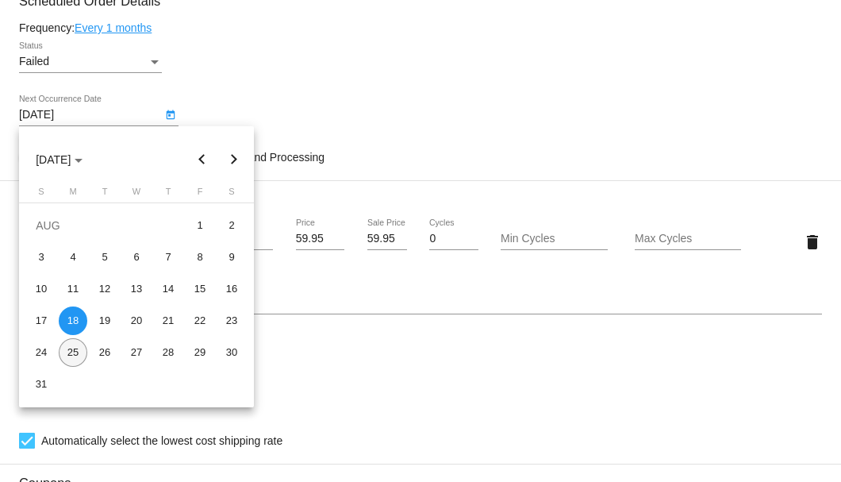
click at [73, 355] on div "25" at bounding box center [73, 352] width 29 height 29
type input "8/25/2025"
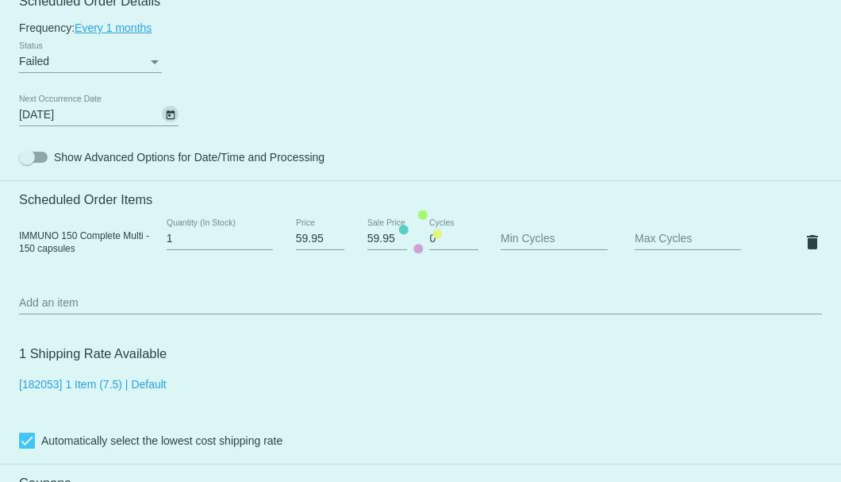
scroll to position [952, 0]
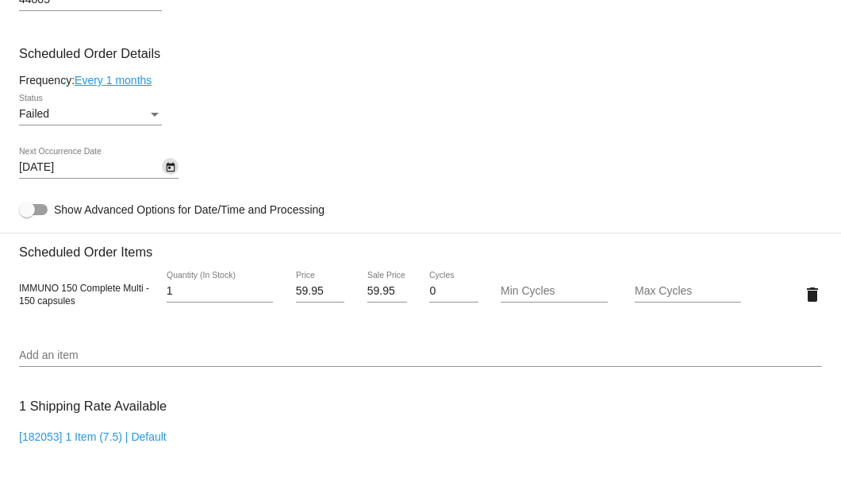
click at [148, 113] on div "Failed" at bounding box center [83, 114] width 129 height 13
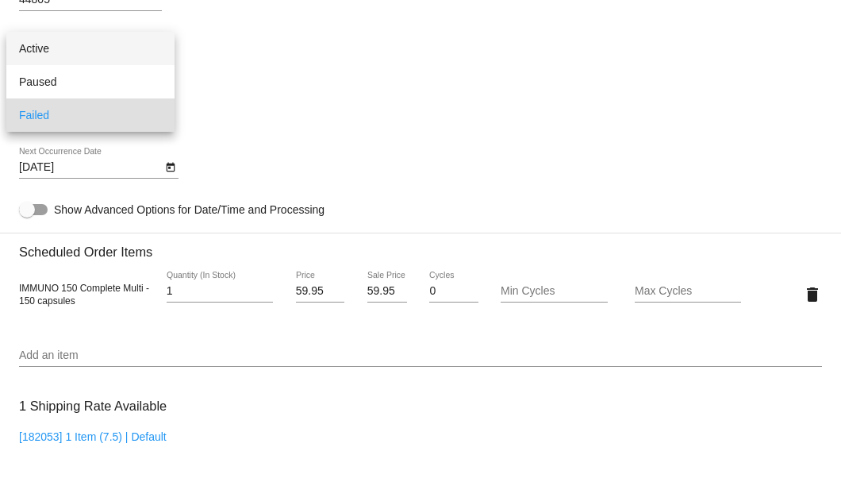
click at [129, 52] on span "Active" at bounding box center [90, 48] width 143 height 33
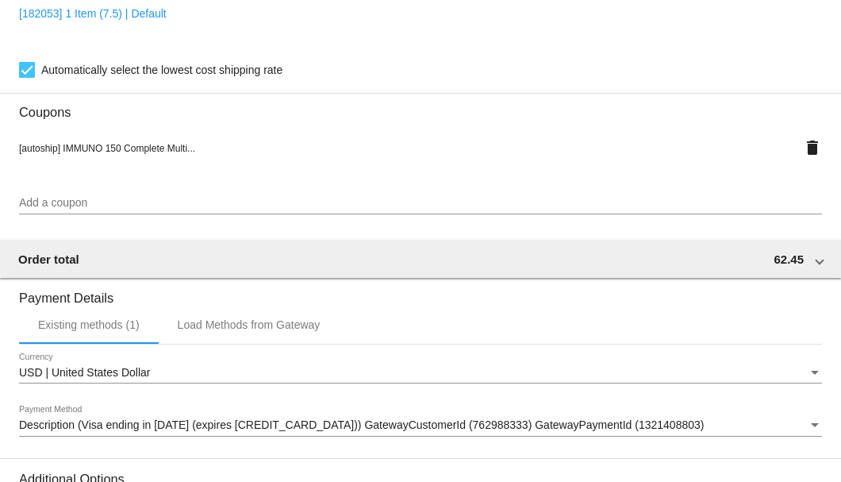
scroll to position [1575, 0]
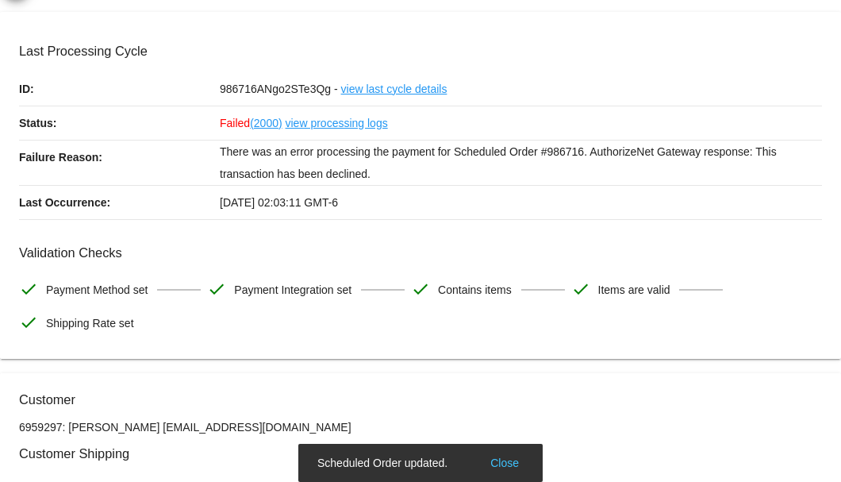
scroll to position [0, 0]
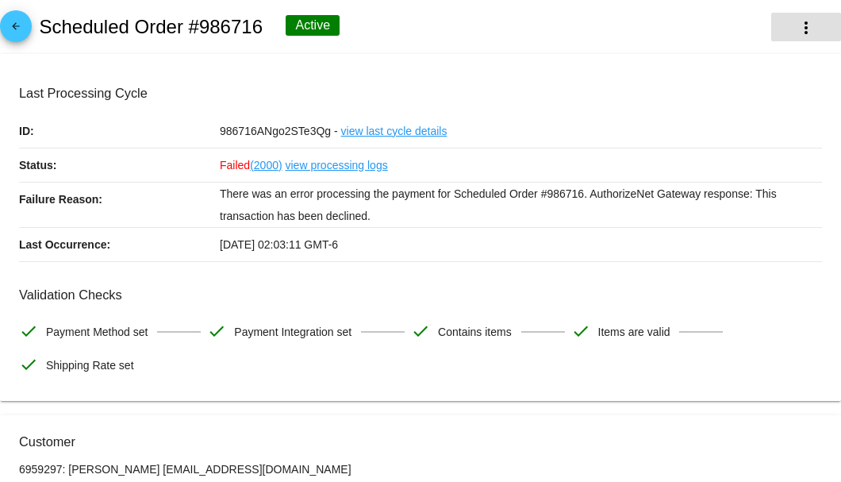
click at [796, 29] on mat-icon "more_vert" at bounding box center [805, 27] width 19 height 19
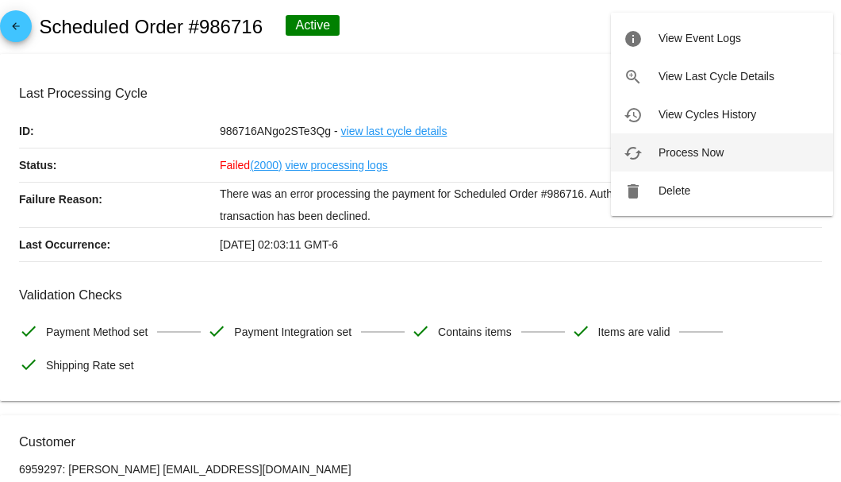
click at [666, 155] on span "Process Now" at bounding box center [690, 152] width 65 height 13
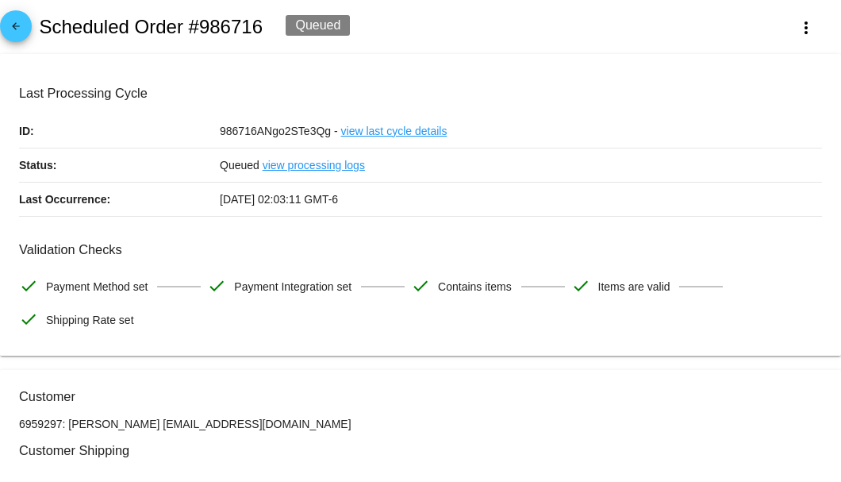
drag, startPoint x: 282, startPoint y: 417, endPoint x: 136, endPoint y: 422, distance: 146.0
click at [136, 422] on p "6959297: Larry Salyers buckskinlarry.vzw@gmail.com" at bounding box center [420, 423] width 803 height 13
copy p "[EMAIL_ADDRESS][DOMAIN_NAME]"
